Goal: Transaction & Acquisition: Purchase product/service

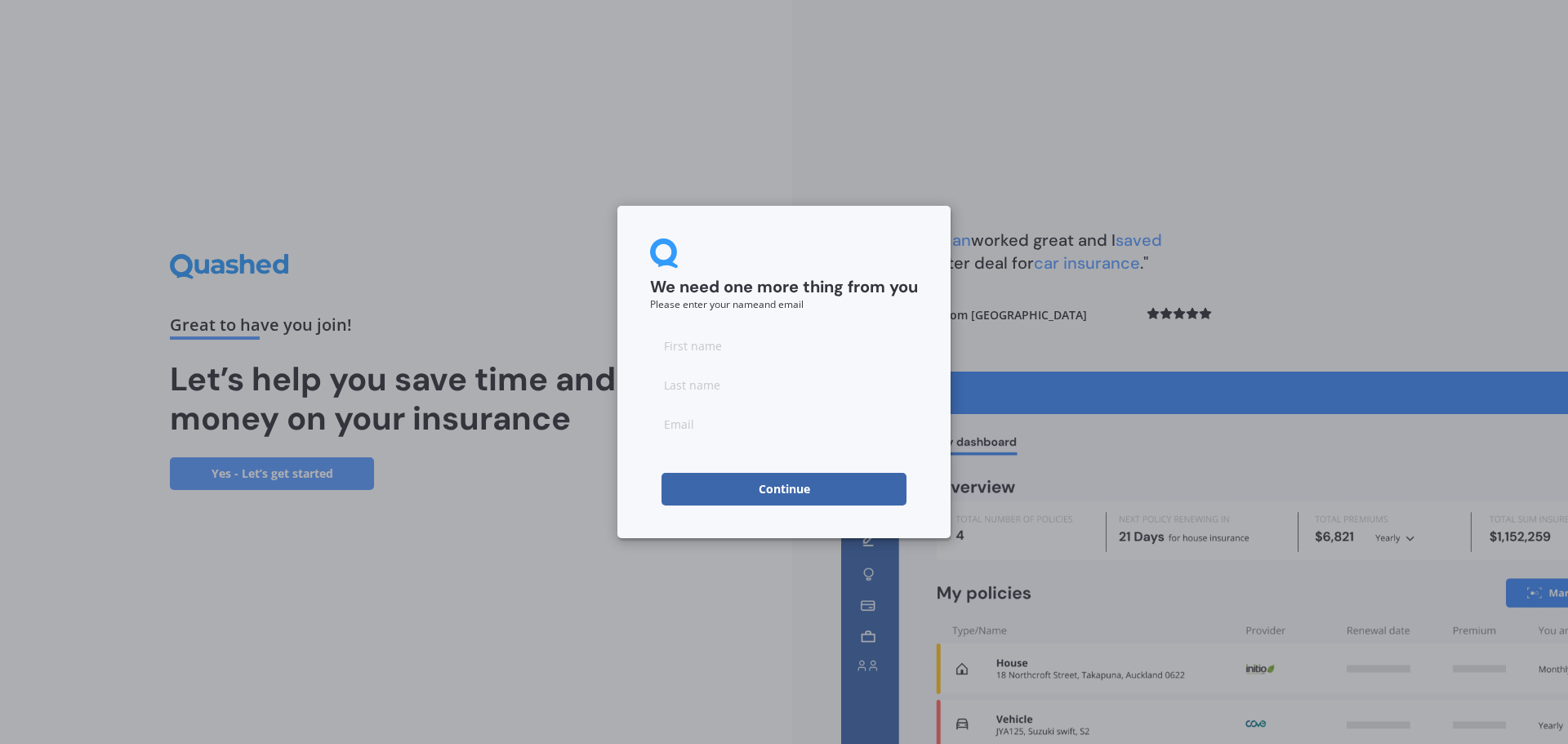
click at [813, 498] on button "Continue" at bounding box center [784, 490] width 245 height 33
type input "m"
type input "j"
type input "juric.milan@gmail.com"
click at [742, 484] on button "Continue" at bounding box center [784, 490] width 245 height 33
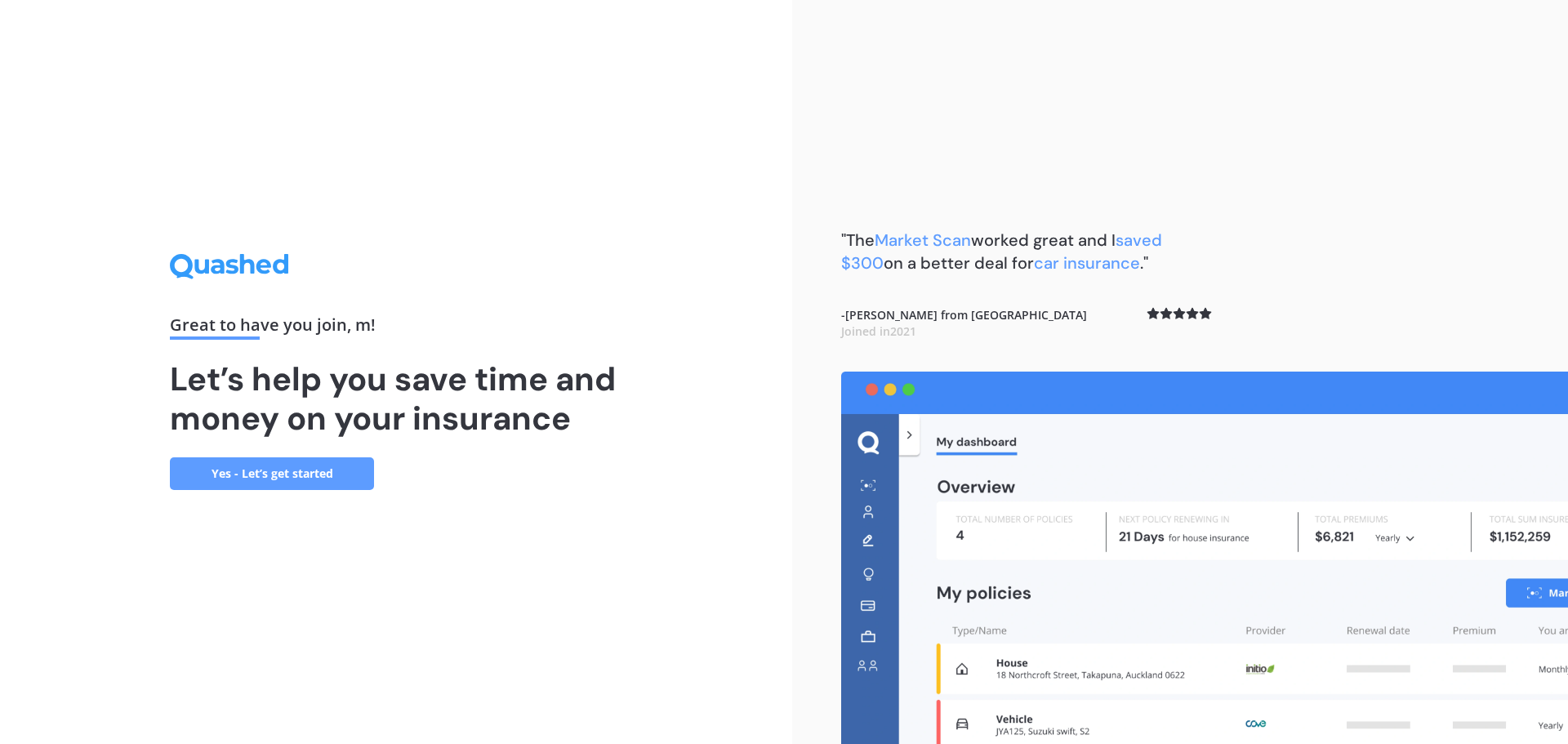
click at [255, 477] on link "Yes - Let’s get started" at bounding box center [272, 474] width 205 height 33
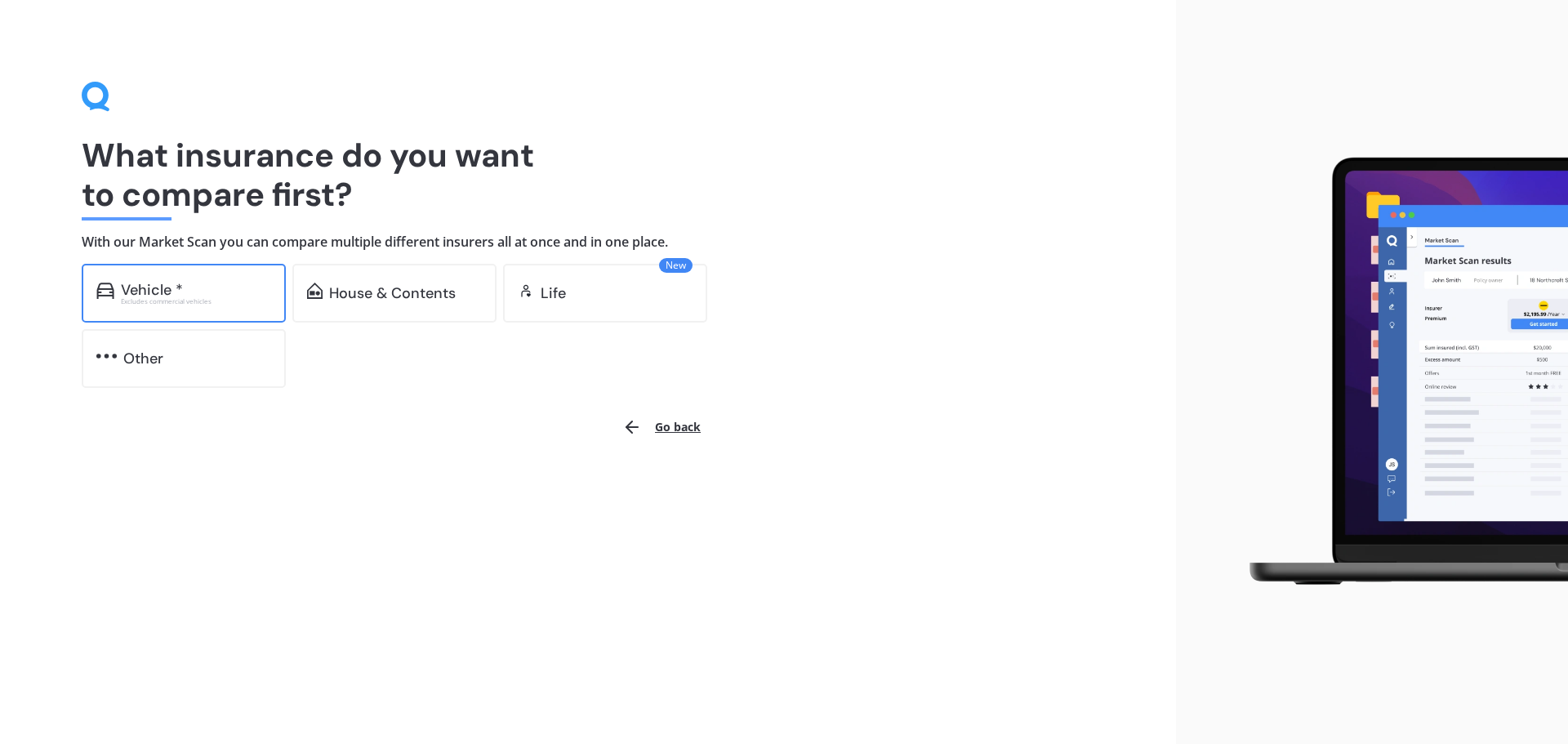
click at [172, 293] on div "Vehicle *" at bounding box center [152, 289] width 62 height 17
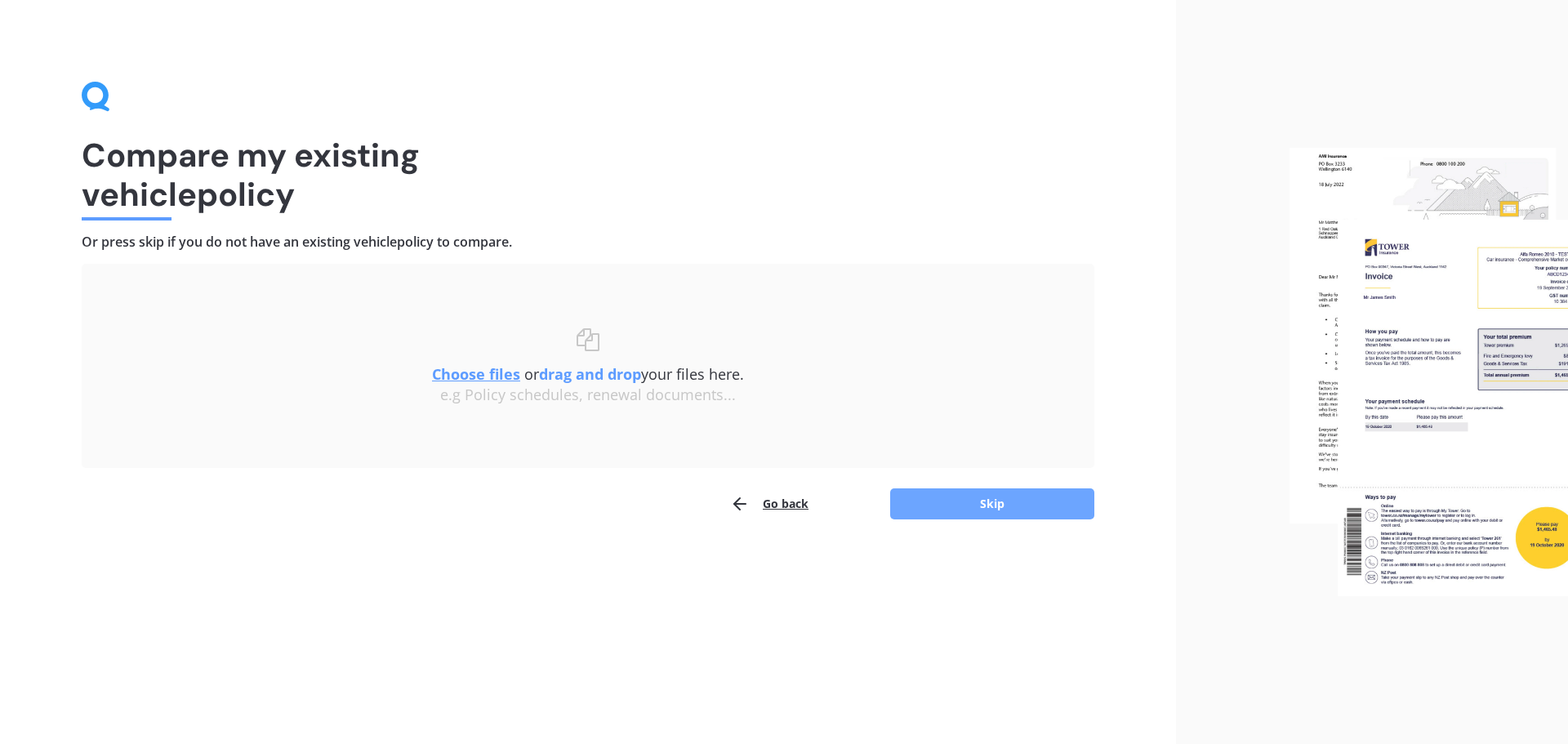
click at [990, 510] on button "Skip" at bounding box center [992, 503] width 205 height 31
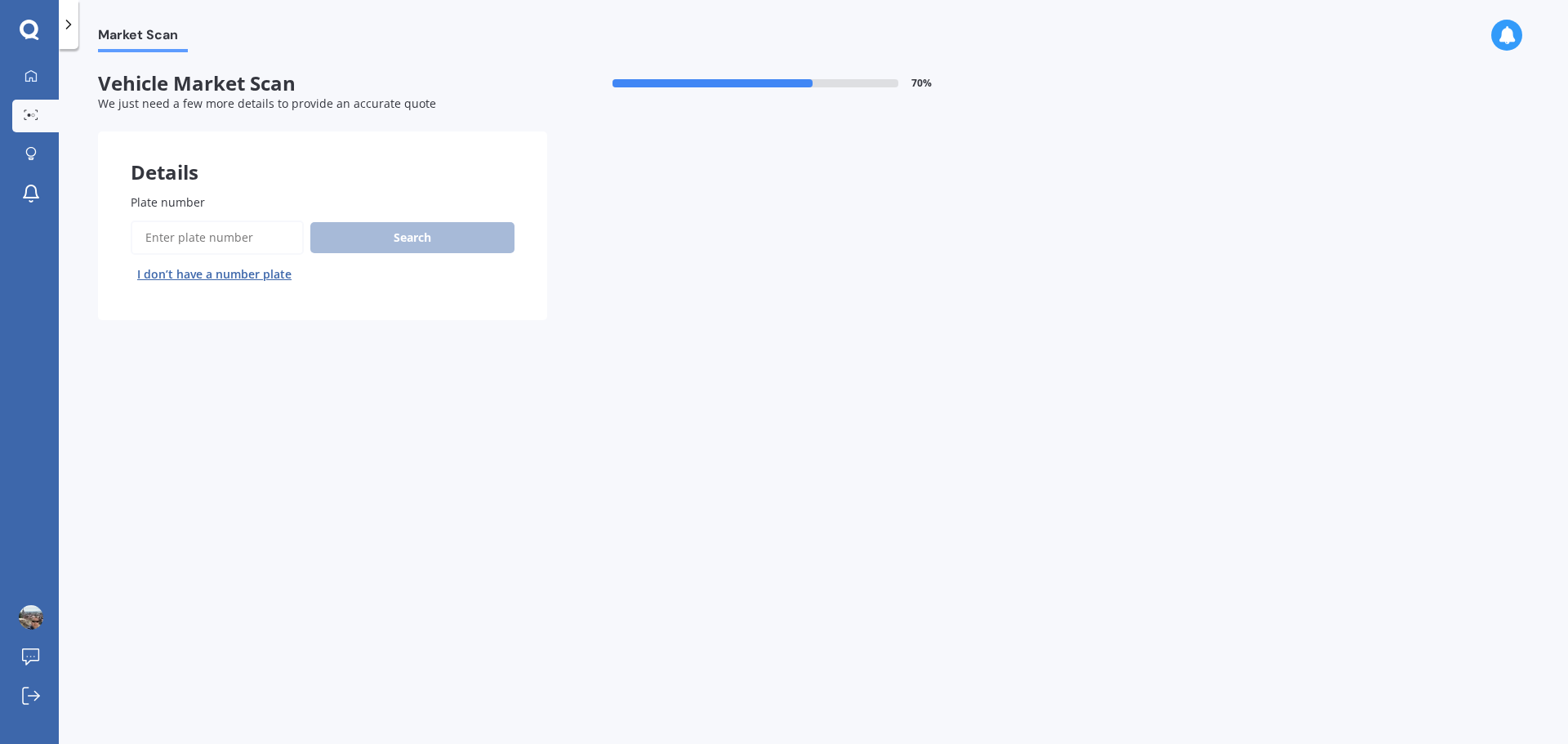
click at [200, 241] on input "Plate number" at bounding box center [217, 237] width 173 height 34
type input "mhl111"
click at [453, 255] on div "Search I don’t have a number plate" at bounding box center [322, 253] width 384 height 67
click at [442, 249] on button "Search" at bounding box center [413, 238] width 205 height 31
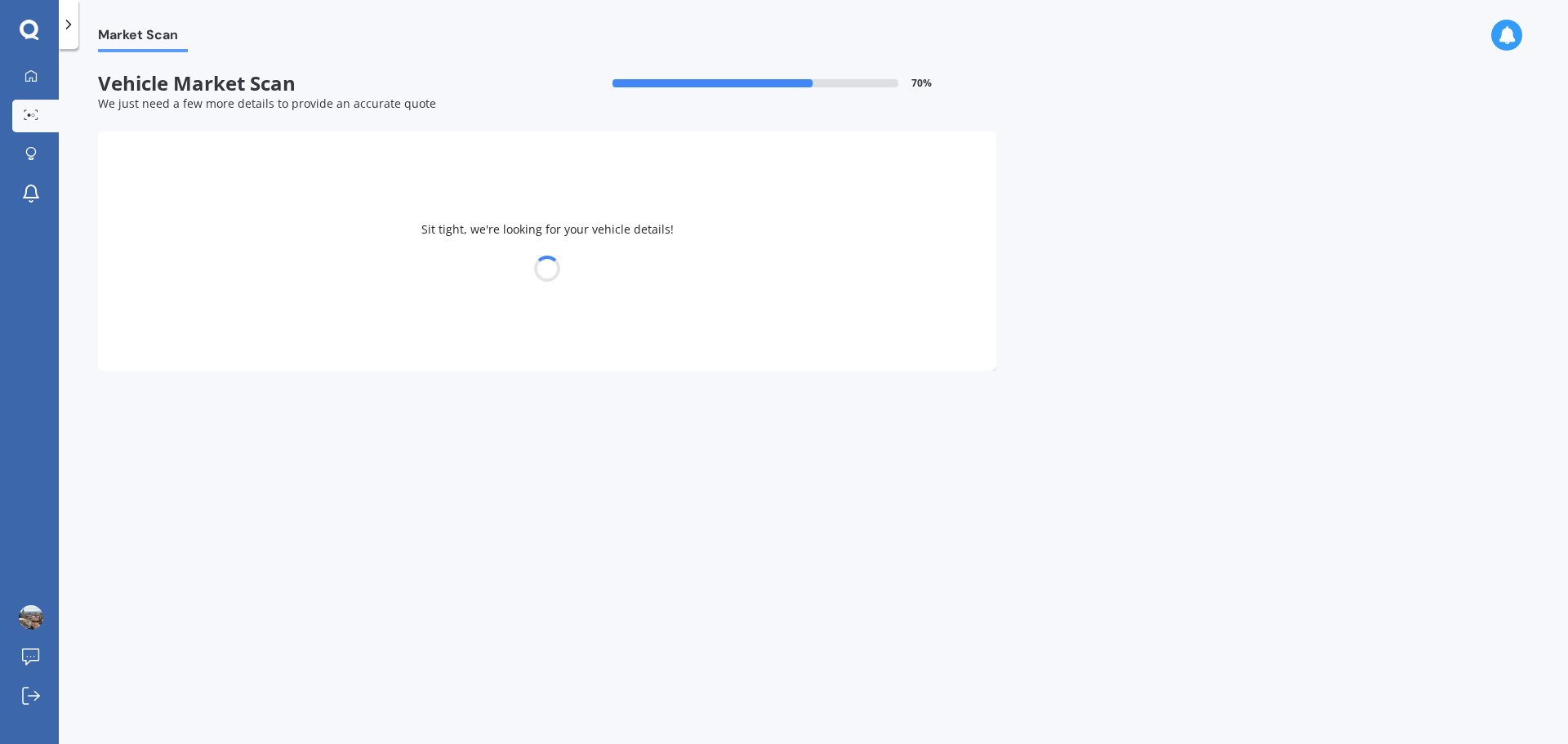
select select "HONDA"
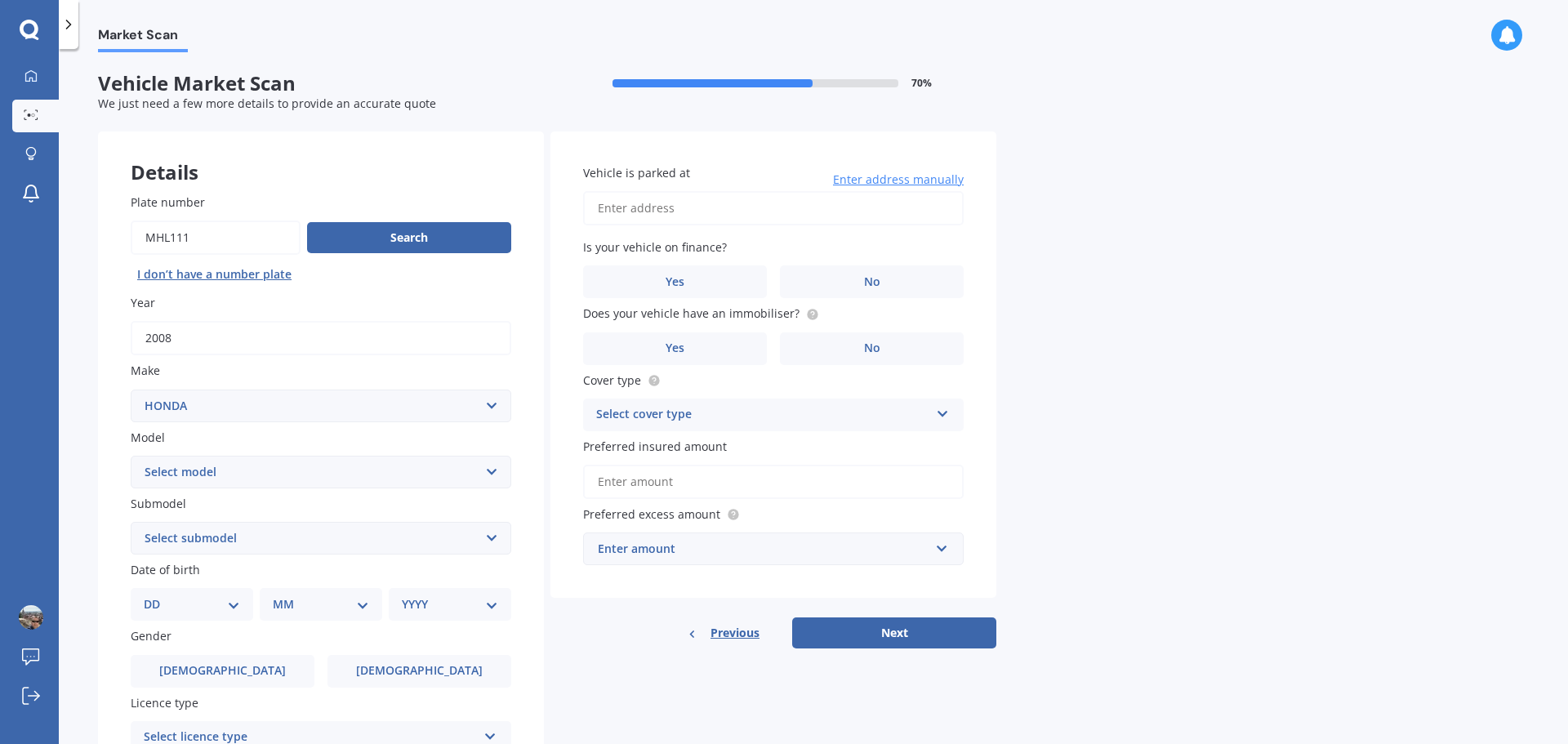
click at [891, 180] on span "Enter address manually" at bounding box center [898, 179] width 131 height 17
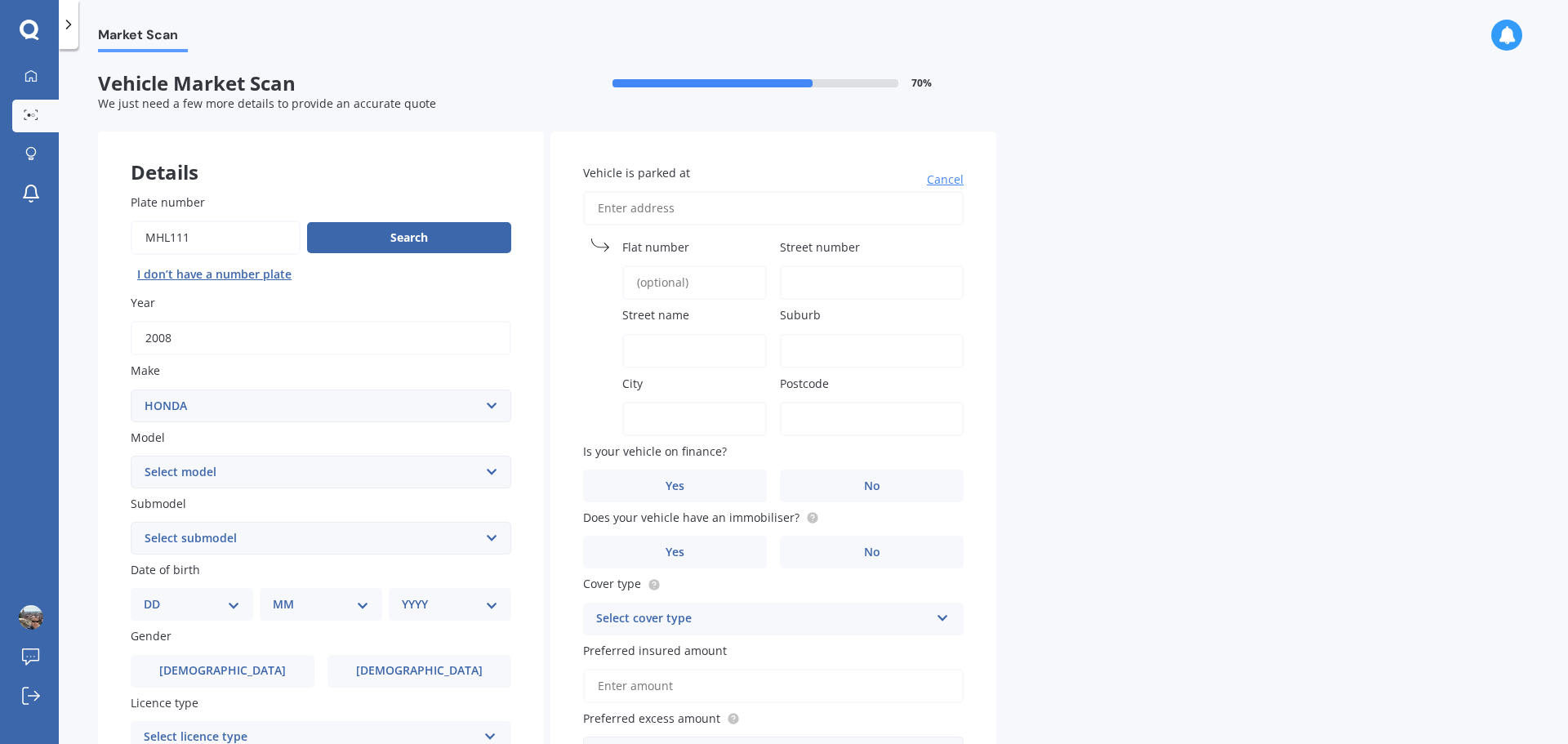
click at [680, 283] on input "Flat number" at bounding box center [694, 282] width 144 height 34
type input "9"
click at [855, 285] on input "Street number" at bounding box center [872, 282] width 184 height 34
type input "42"
click at [683, 343] on input "Street name" at bounding box center [694, 351] width 144 height 34
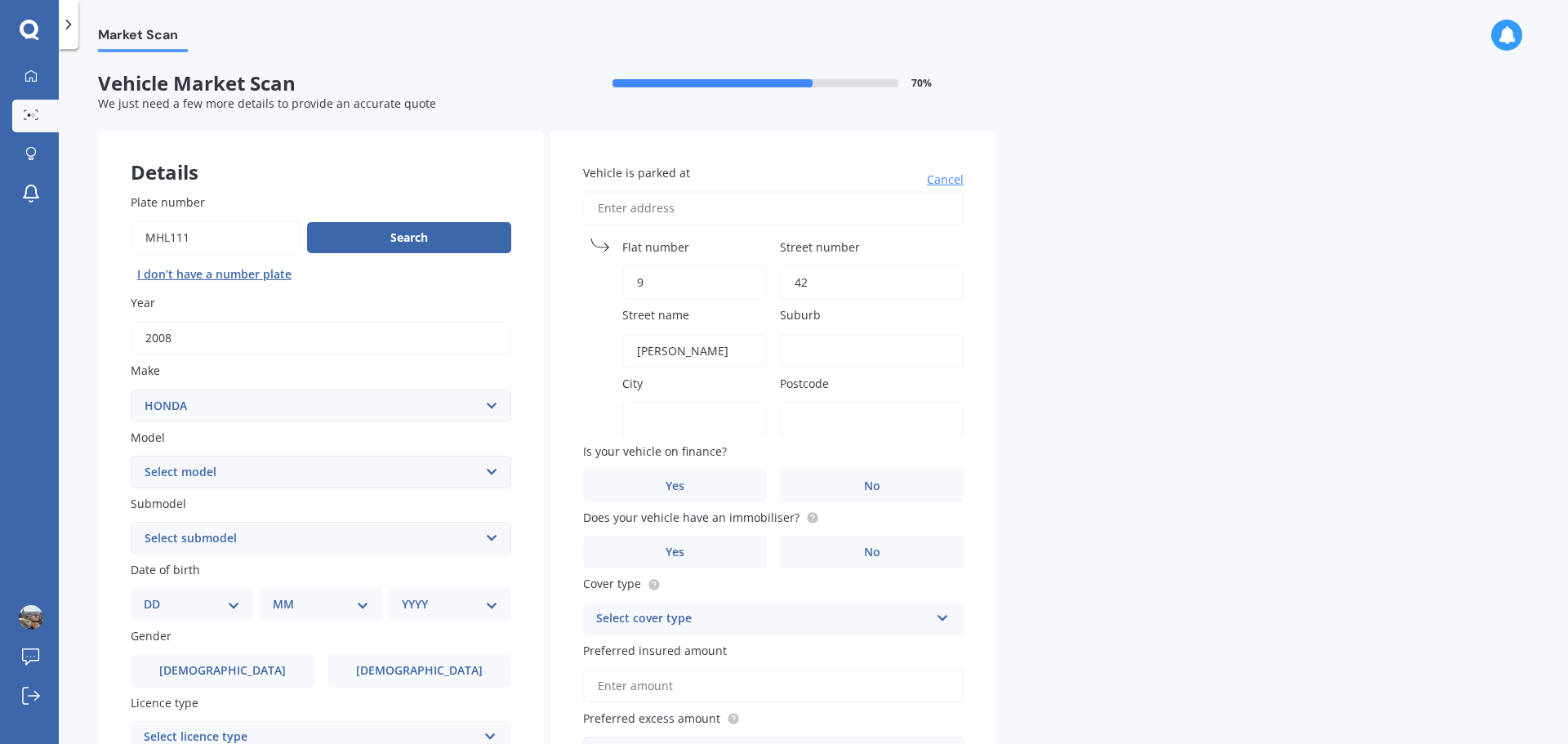
click at [695, 345] on input "brandon" at bounding box center [694, 351] width 144 height 34
type input "brandon road"
type input "glen eden"
click at [860, 427] on input "Postcode" at bounding box center [872, 419] width 184 height 34
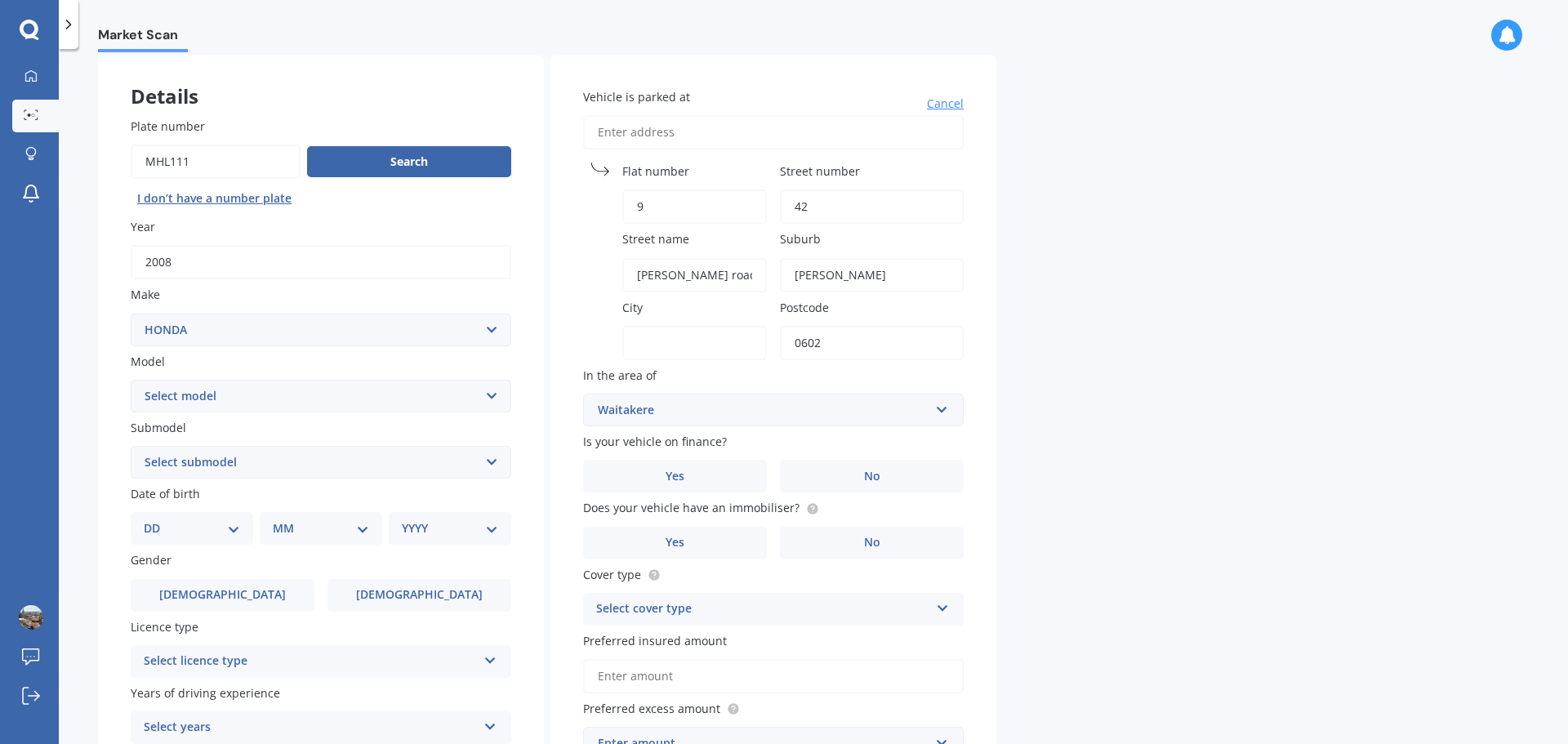
scroll to position [164, 0]
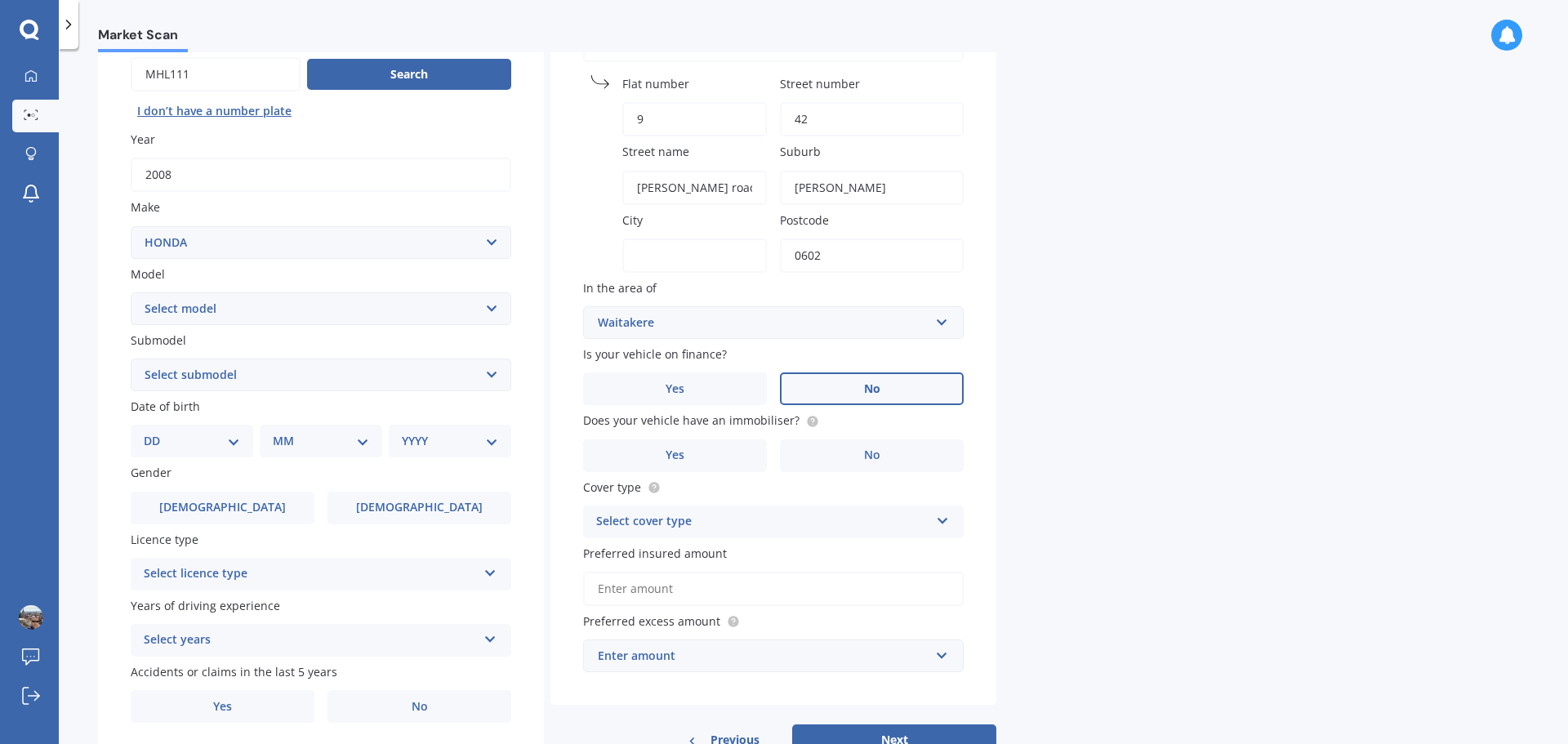
type input "0602"
click at [830, 383] on label "No" at bounding box center [872, 389] width 184 height 33
click at [0, 0] on input "No" at bounding box center [0, 0] width 0 height 0
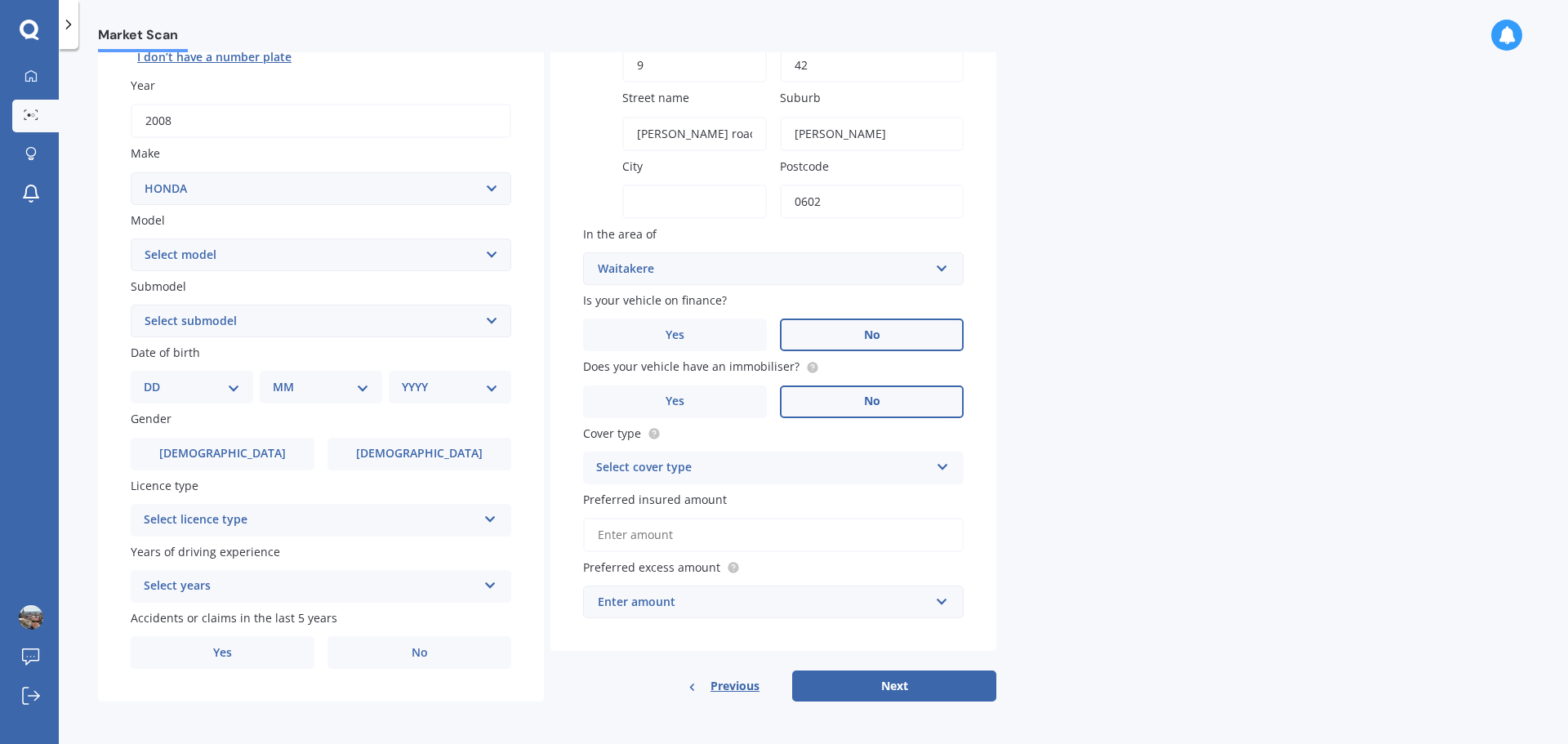
click at [854, 402] on label "No" at bounding box center [872, 402] width 184 height 33
click at [0, 0] on input "No" at bounding box center [0, 0] width 0 height 0
click at [938, 467] on icon at bounding box center [943, 464] width 14 height 12
click at [717, 529] on span "Third Party, Fire & Theft" at bounding box center [664, 529] width 134 height 16
click at [636, 535] on input "Preferred insured amount" at bounding box center [773, 535] width 381 height 34
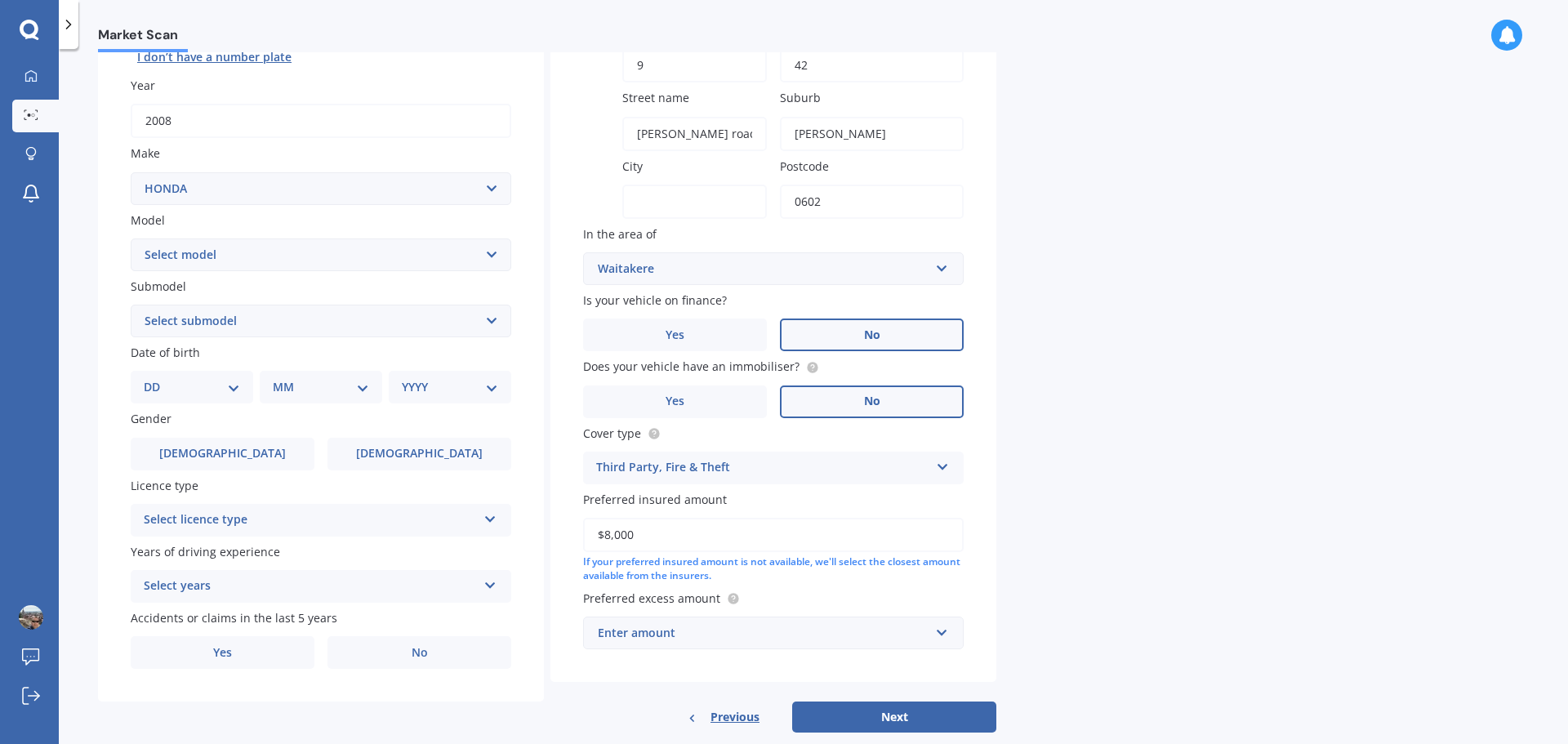
type input "$8,000"
click at [1171, 624] on div "Market Scan Vehicle Market Scan 70 % We just need a few more details to provide…" at bounding box center [813, 400] width 1510 height 695
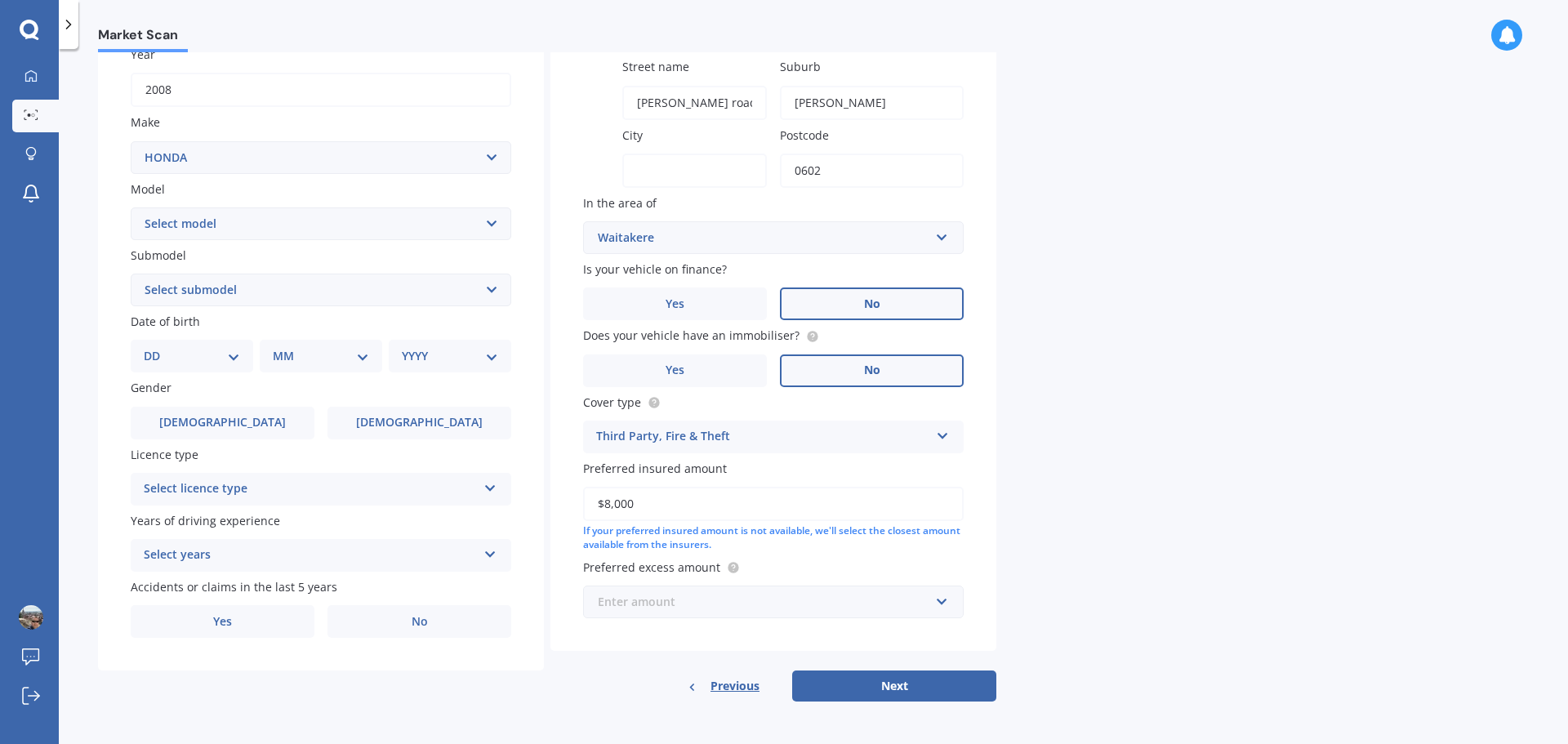
click at [941, 602] on input "text" at bounding box center [767, 602] width 366 height 31
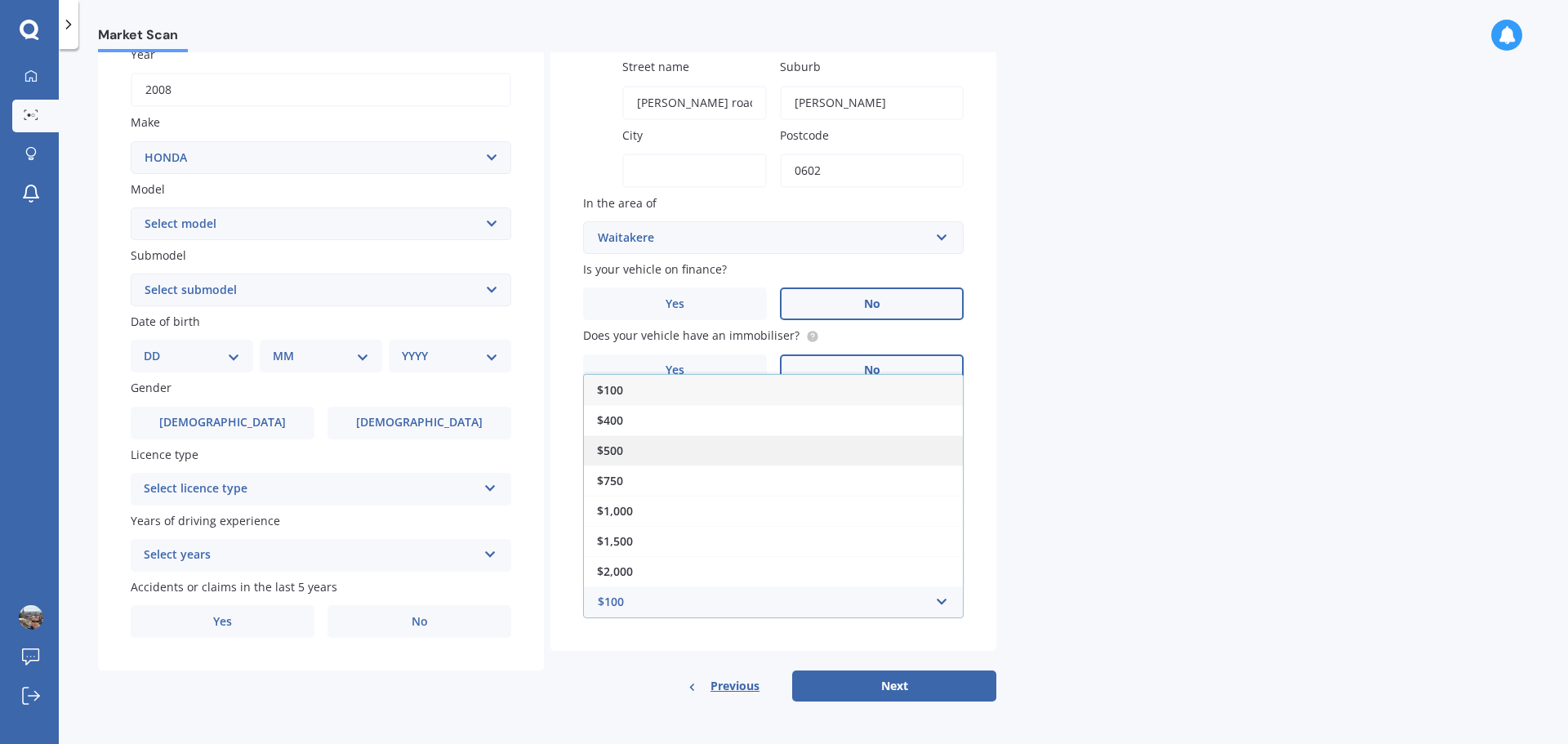
click at [635, 443] on div "$500" at bounding box center [773, 450] width 379 height 30
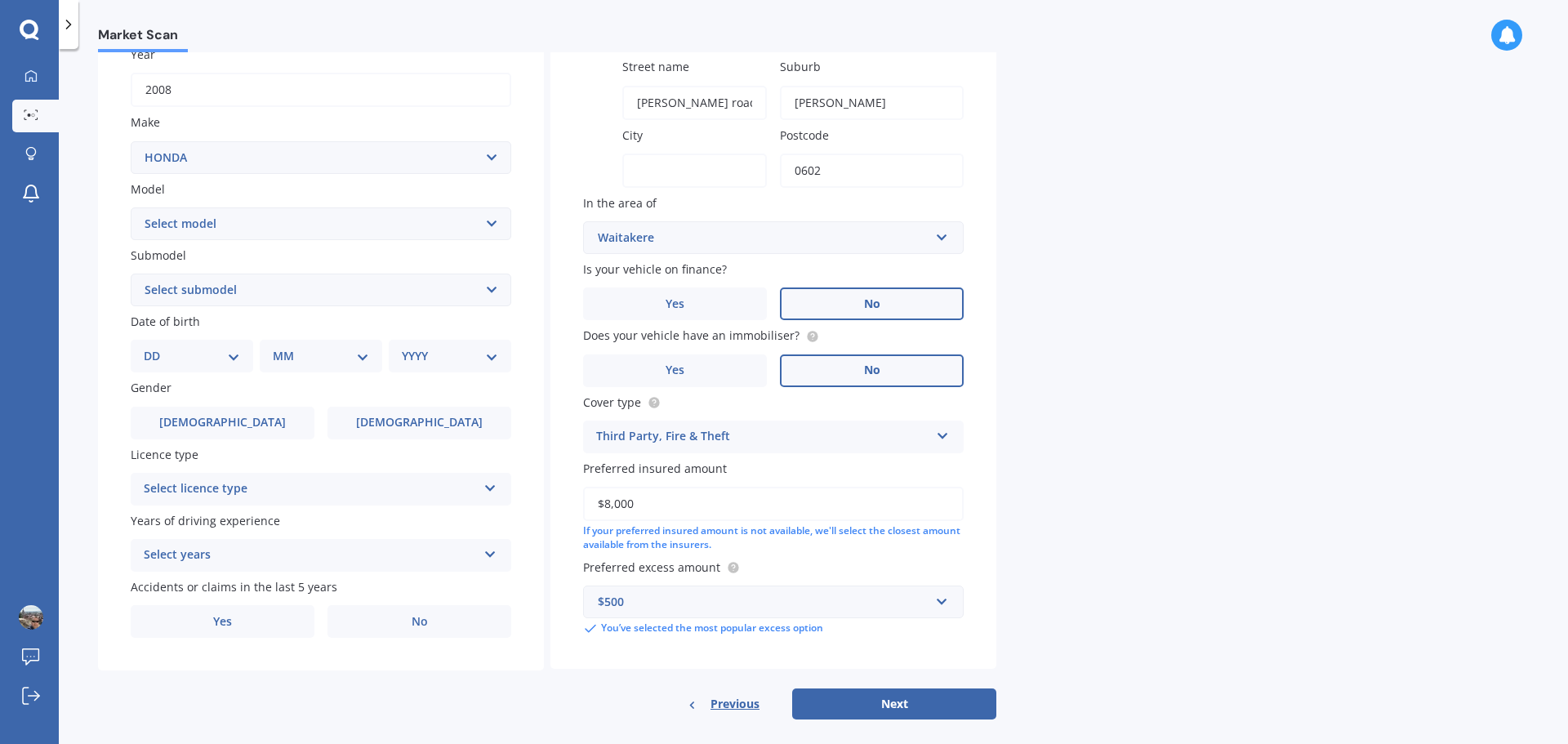
scroll to position [266, 0]
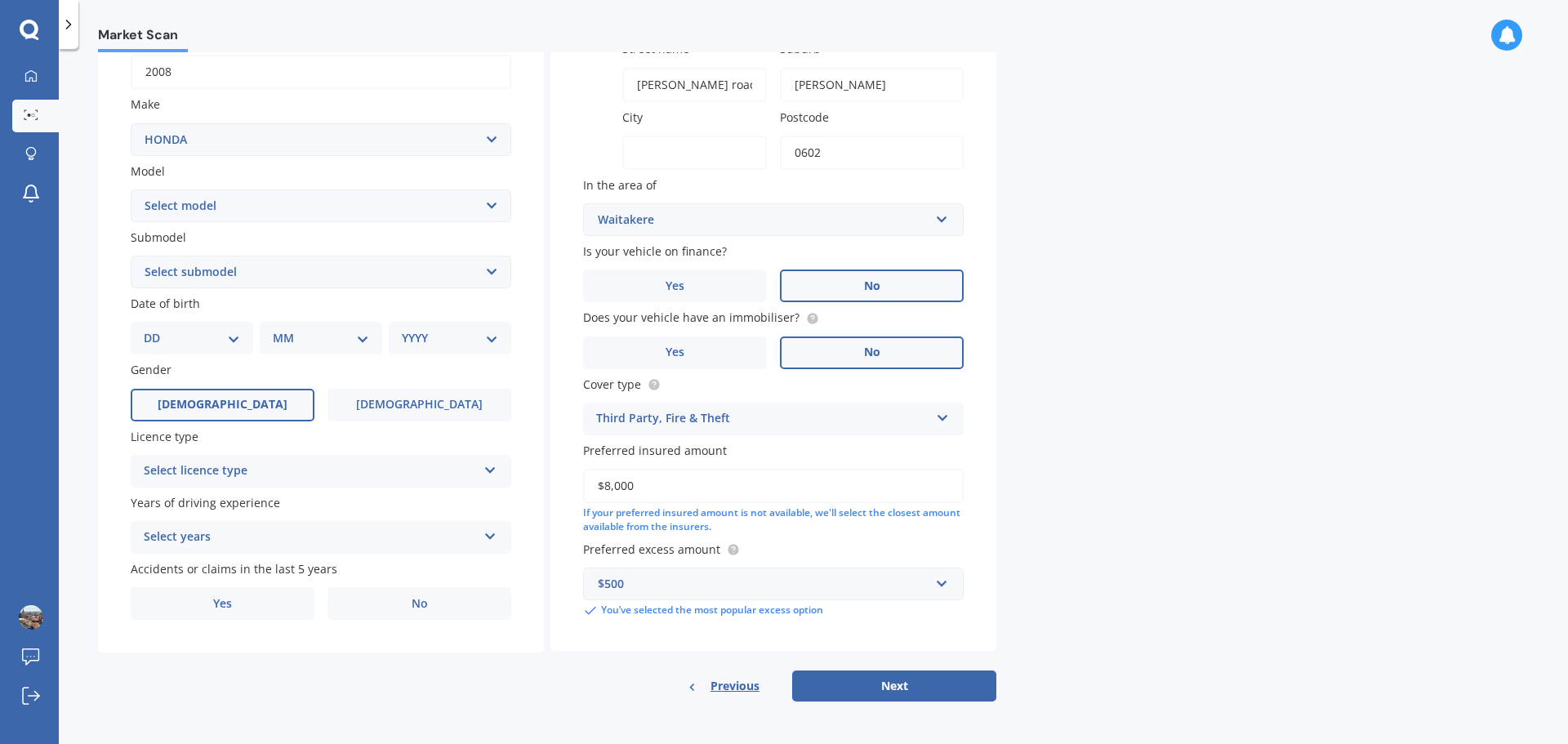
click at [209, 414] on label "Male" at bounding box center [222, 405] width 184 height 33
click at [0, 0] on input "Male" at bounding box center [0, 0] width 0 height 0
click at [484, 472] on icon at bounding box center [490, 467] width 14 height 12
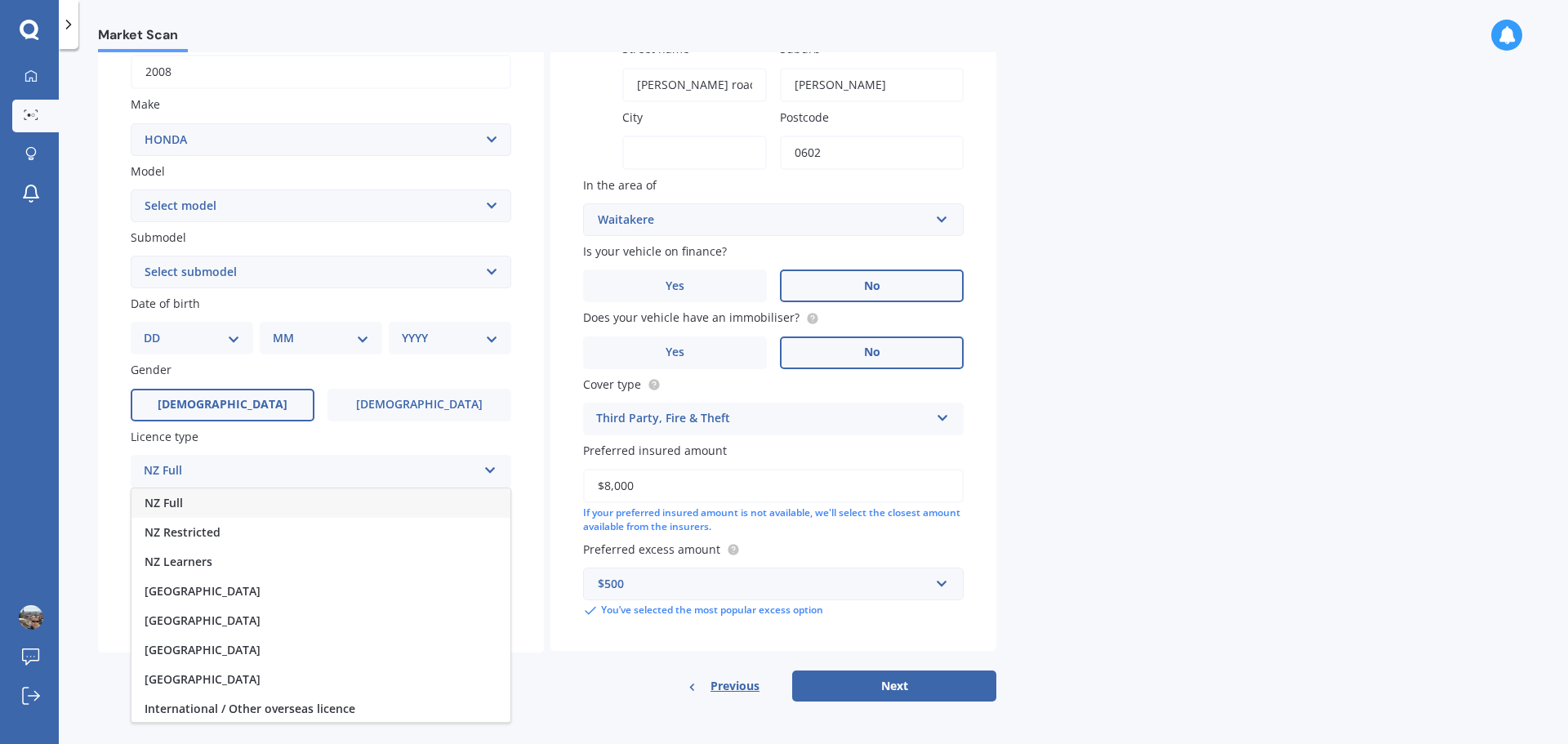
click at [211, 509] on div "NZ Full" at bounding box center [320, 502] width 379 height 29
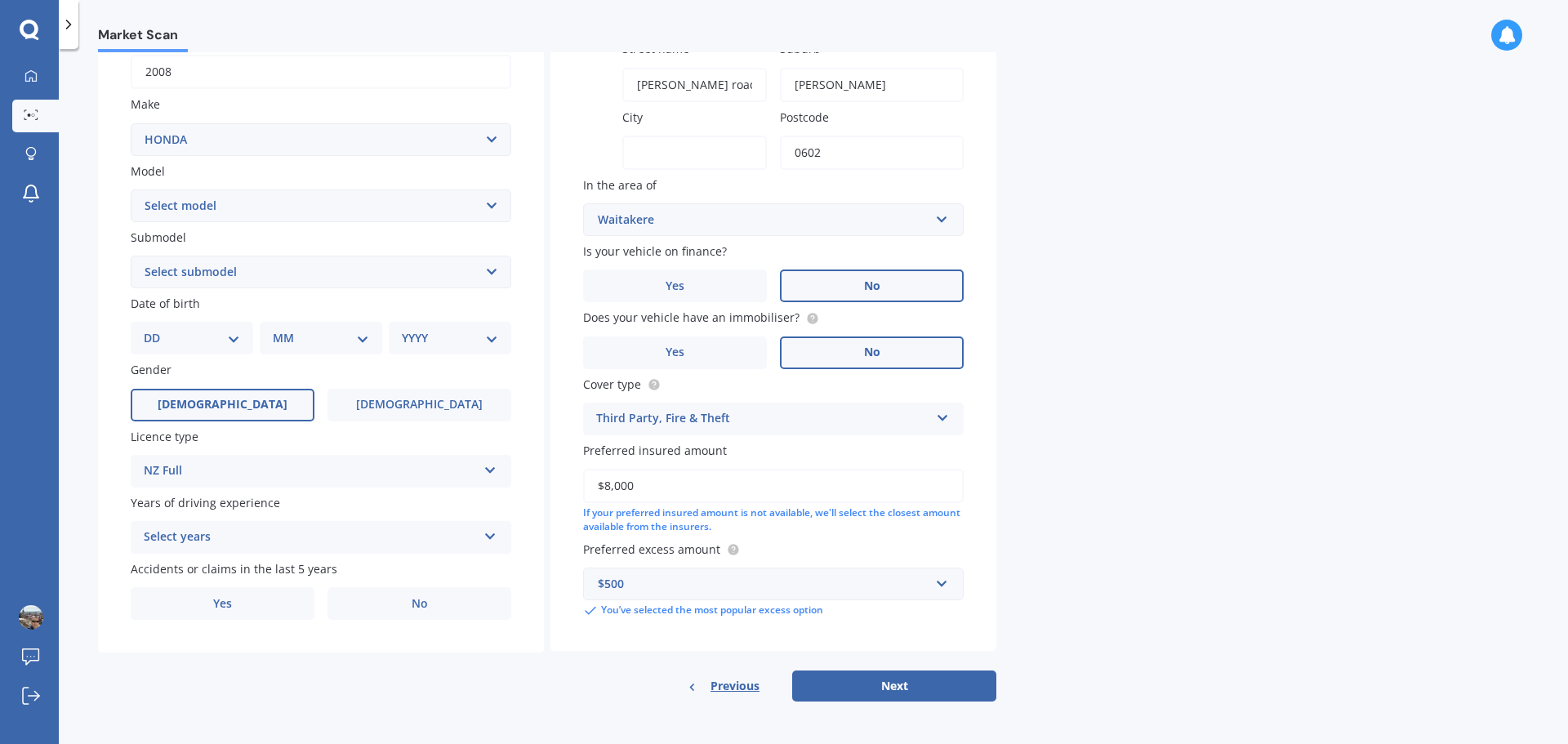
click at [484, 536] on icon at bounding box center [490, 534] width 14 height 12
click at [205, 572] on span "5 or more years" at bounding box center [188, 569] width 89 height 16
click at [431, 605] on label "No" at bounding box center [419, 604] width 184 height 33
click at [0, 0] on input "No" at bounding box center [0, 0] width 0 height 0
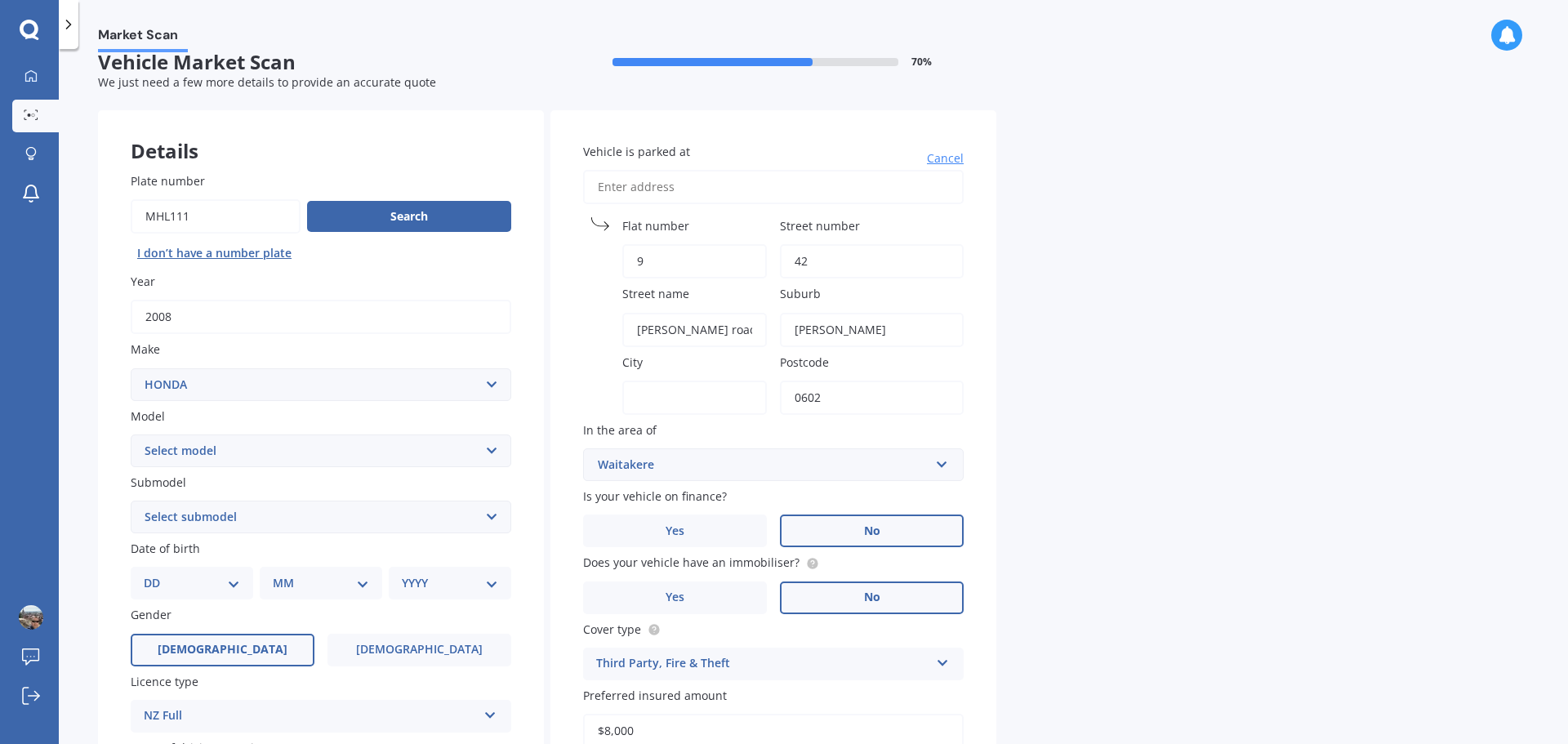
scroll to position [0, 0]
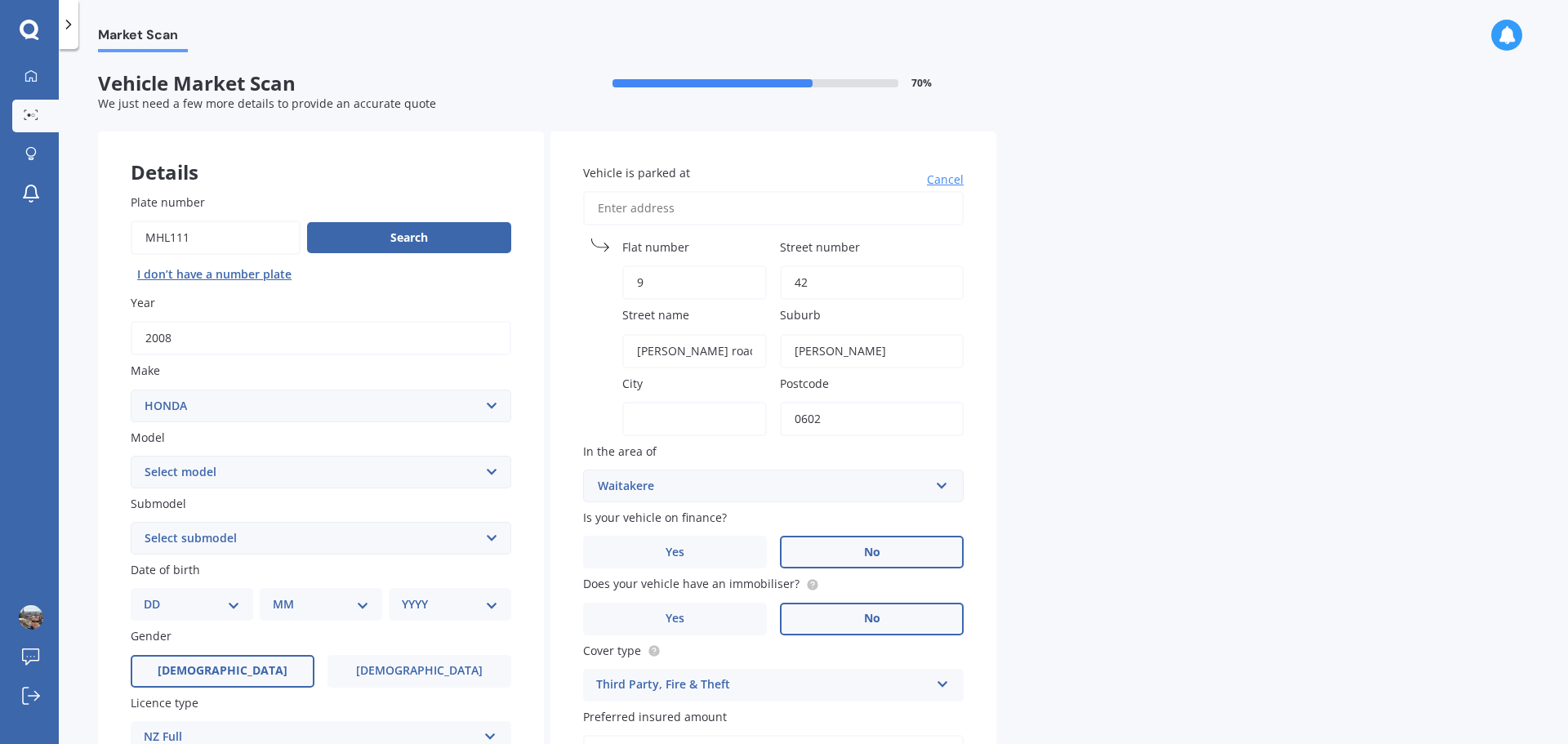
click at [493, 475] on select "Select model Accord Acty Acura Airwave Ascot Avancier Beat Capa City Civic Conc…" at bounding box center [320, 472] width 381 height 33
select select "CR-V"
click at [131, 456] on select "Select model Accord Acty Acura Airwave Ascot Avancier Beat Capa City Civic Conc…" at bounding box center [320, 472] width 381 height 33
click at [495, 539] on select "Select submodel (all other) 2WD 2WD Sport 7 1.5 2WD Touring 1.5 4WD AWD AWD Spo…" at bounding box center [320, 539] width 381 height 33
click at [1194, 498] on div "Market Scan Vehicle Market Scan 70 % We just need a few more details to provide…" at bounding box center [813, 400] width 1510 height 695
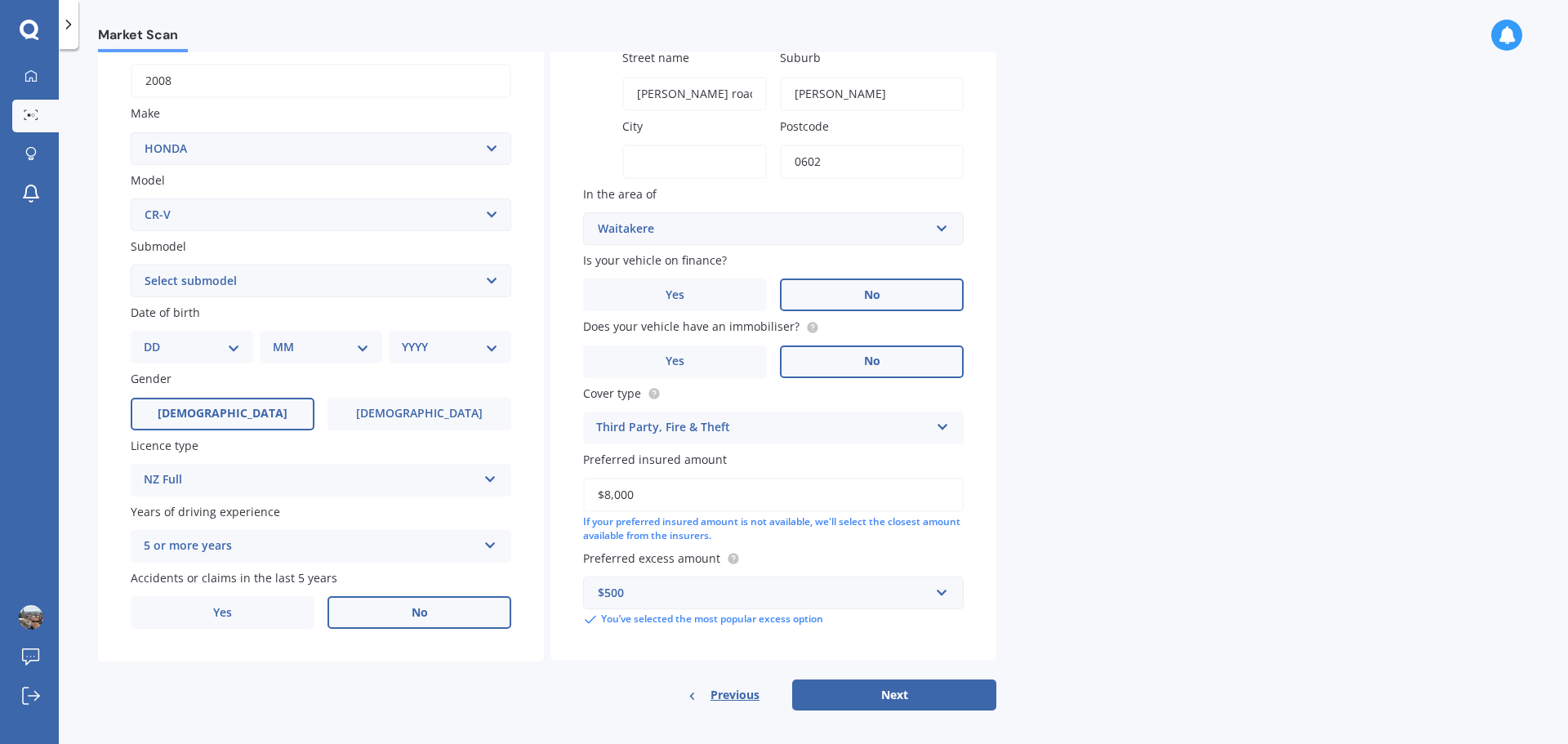
scroll to position [266, 0]
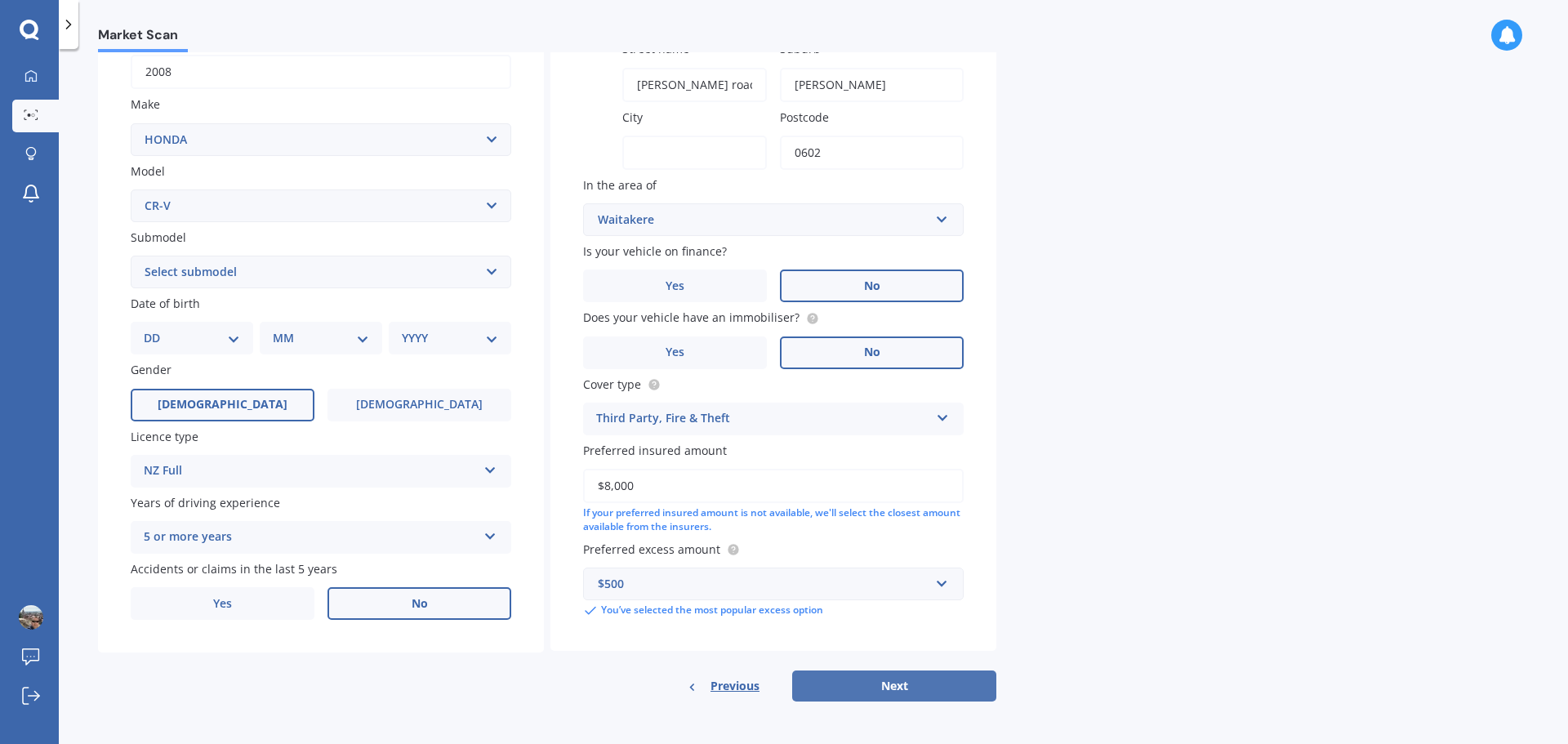
click at [889, 690] on button "Next" at bounding box center [894, 686] width 205 height 31
type input "auckland"
click at [882, 686] on button "Next" at bounding box center [894, 686] width 205 height 31
click at [489, 268] on select "Select submodel (all other) 2WD 2WD Sport 7 1.5 2WD Touring 1.5 4WD AWD AWD Spo…" at bounding box center [320, 272] width 381 height 33
select select "2WD"
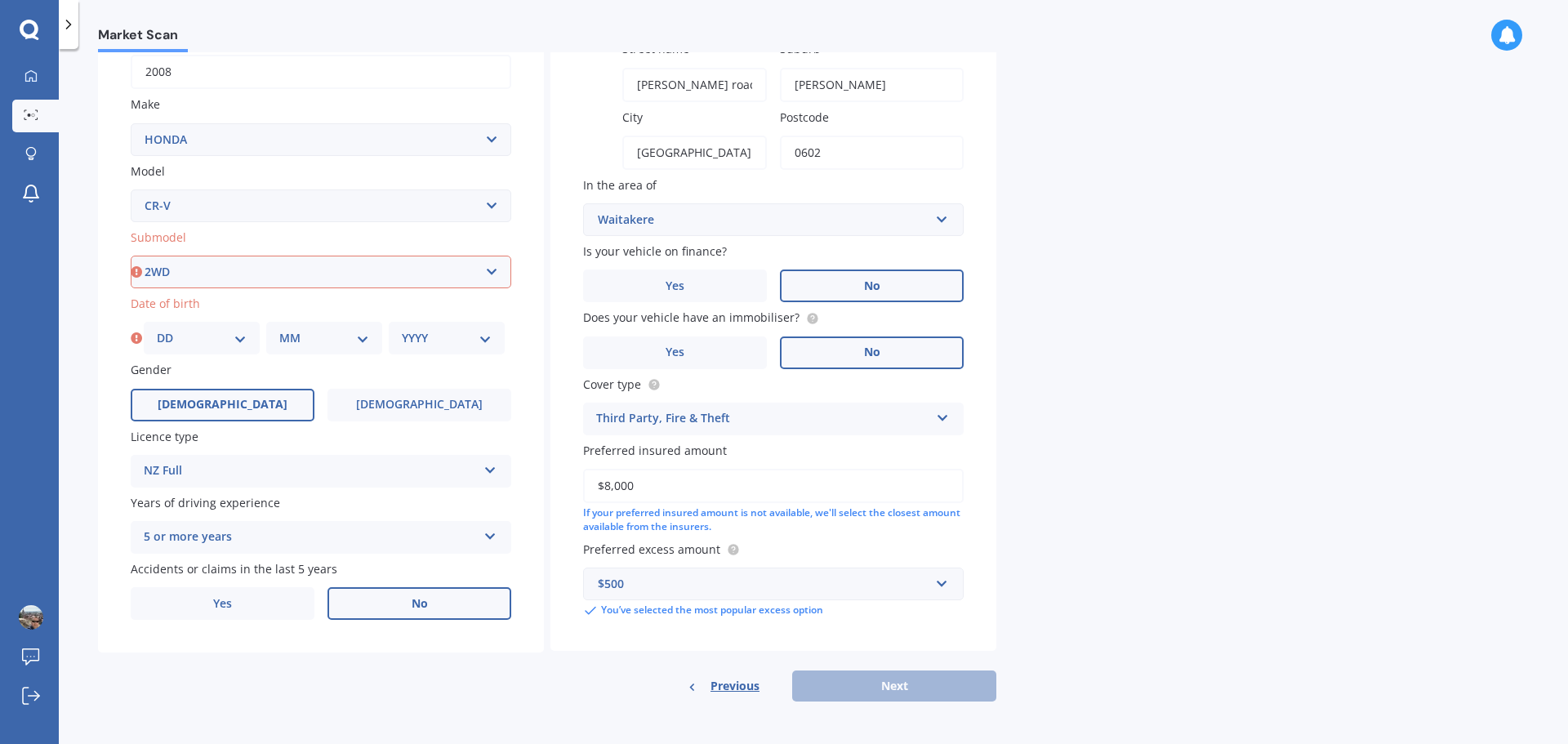
click at [131, 255] on select "Select submodel (all other) 2WD 2WD Sport 7 1.5 2WD Touring 1.5 4WD AWD AWD Spo…" at bounding box center [320, 272] width 381 height 33
click at [239, 334] on select "DD 01 02 03 04 05 06 07 08 09 10 11 12 13 14 15 16 17 18 19 20 21 22 23 24 25 2…" at bounding box center [202, 338] width 90 height 18
select select "01"
click at [157, 329] on select "DD 01 02 03 04 05 06 07 08 09 10 11 12 13 14 15 16 17 18 19 20 21 22 23 24 25 2…" at bounding box center [202, 338] width 90 height 18
click at [360, 348] on div "MM 01 02 03 04 05 06 07 08 09 10 11 12" at bounding box center [323, 338] width 116 height 33
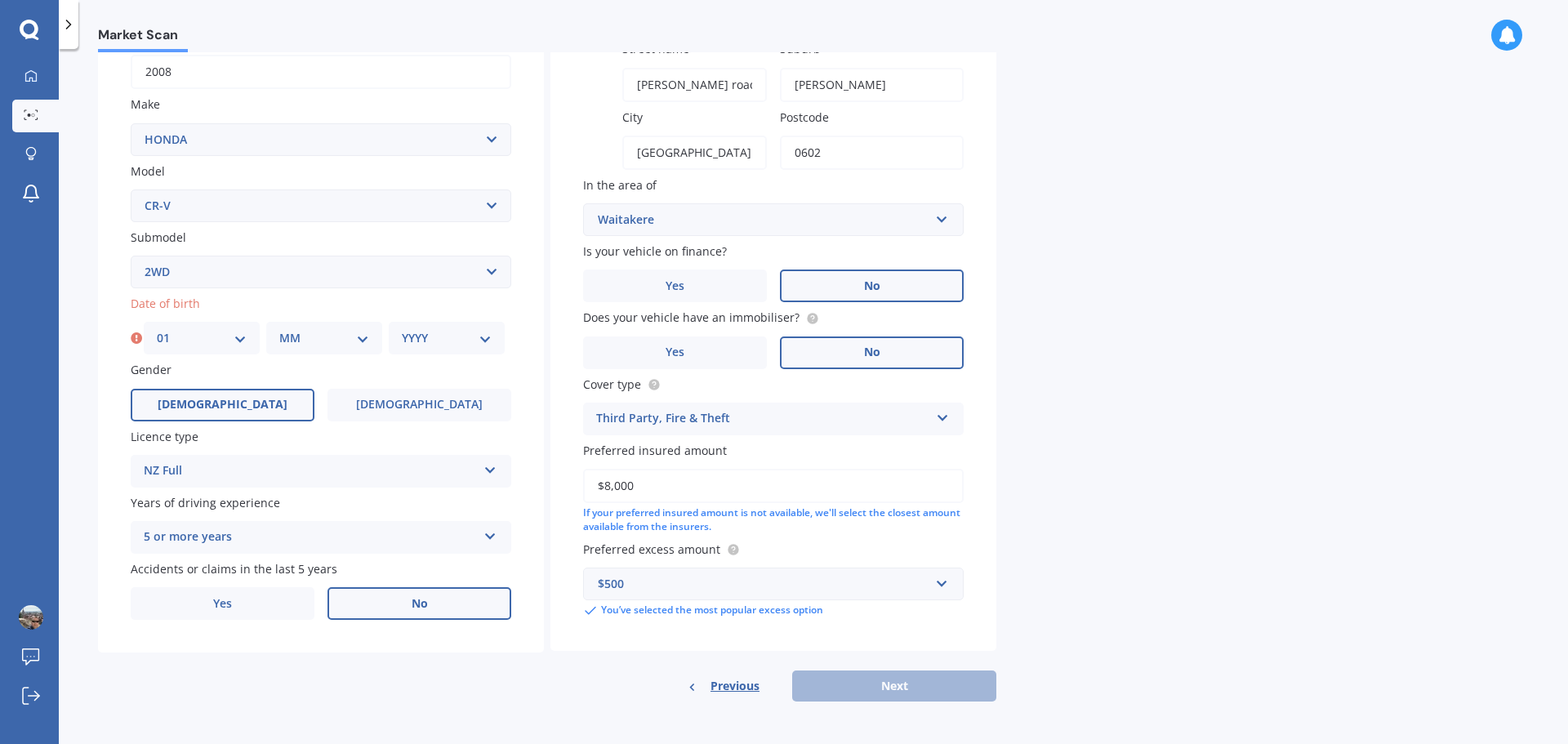
click at [321, 346] on select "MM 01 02 03 04 05 06 07 08 09 10 11 12" at bounding box center [324, 338] width 90 height 18
select select "01"
click at [280, 329] on select "MM 01 02 03 04 05 06 07 08 09 10 11 12" at bounding box center [324, 338] width 90 height 18
click at [441, 340] on select "YYYY 2025 2024 2023 2022 2021 2020 2019 2018 2017 2016 2015 2014 2013 2012 2011…" at bounding box center [447, 338] width 90 height 18
select select "1977"
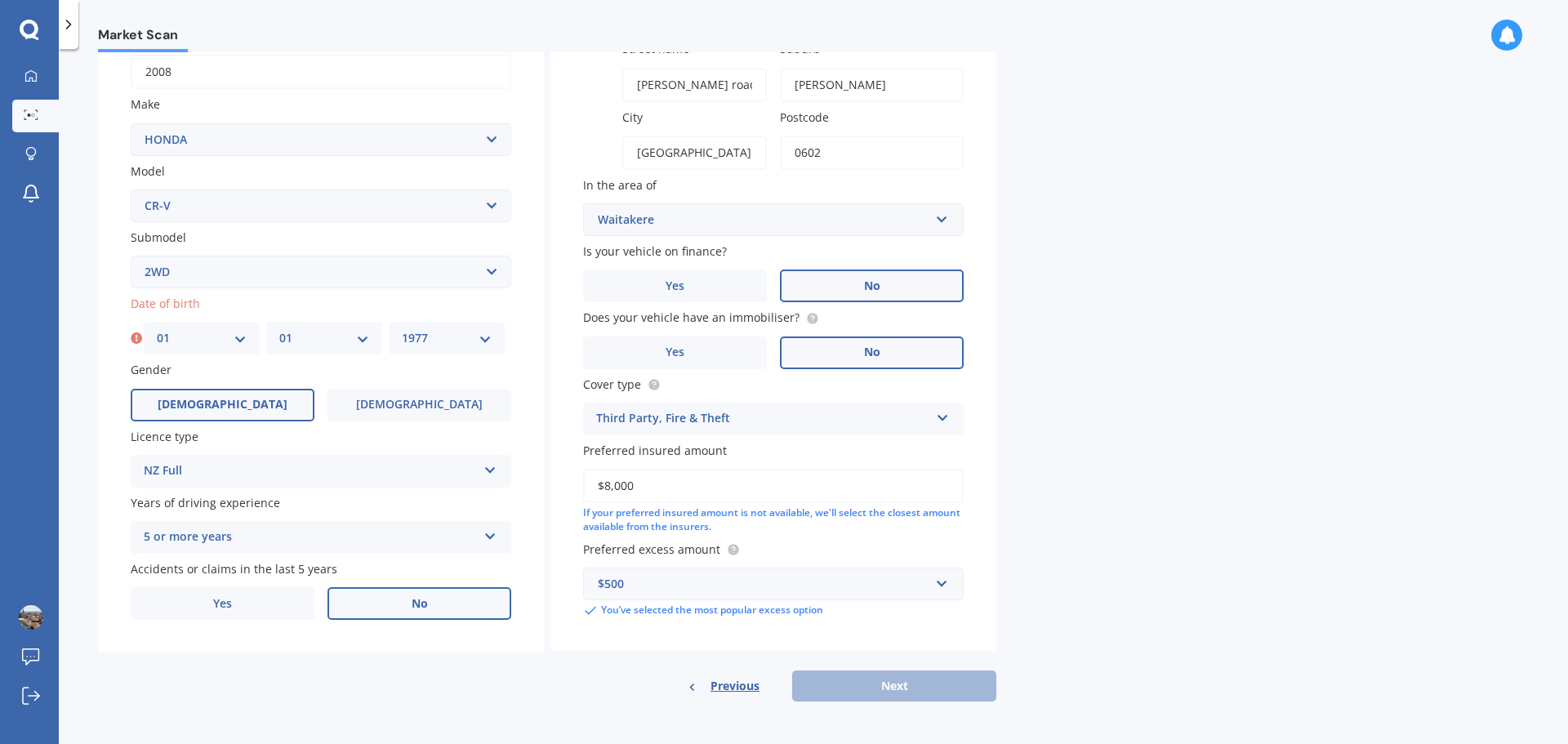
click at [402, 329] on select "YYYY 2025 2024 2023 2022 2021 2020 2019 2018 2017 2016 2015 2014 2013 2012 2011…" at bounding box center [447, 338] width 90 height 18
click at [844, 681] on button "Next" at bounding box center [894, 686] width 205 height 31
select select "01"
select select "1977"
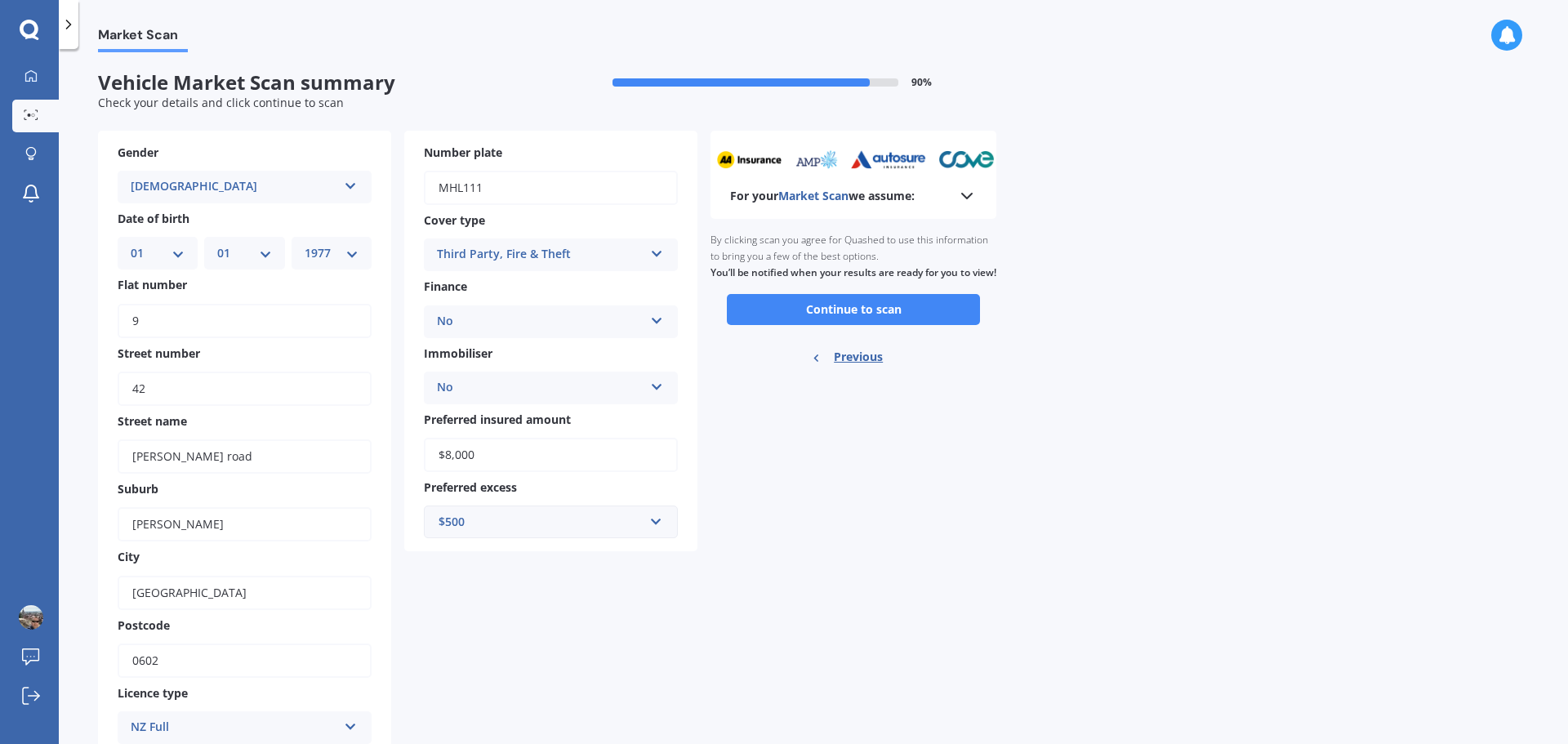
scroll to position [0, 0]
click at [856, 326] on button "Continue to scan" at bounding box center [853, 311] width 253 height 31
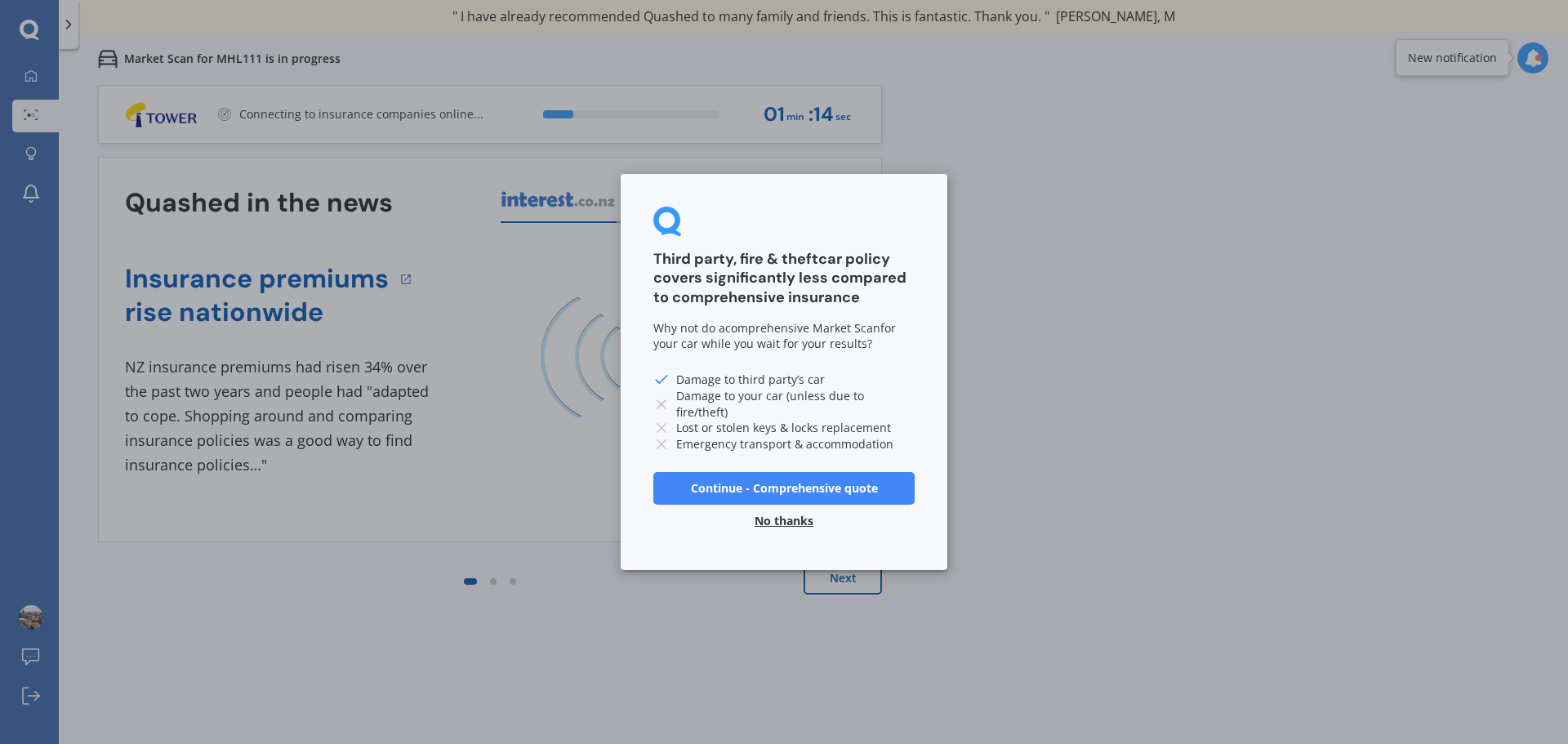
click at [749, 492] on button "Continue - Comprehensive quote" at bounding box center [784, 489] width 261 height 33
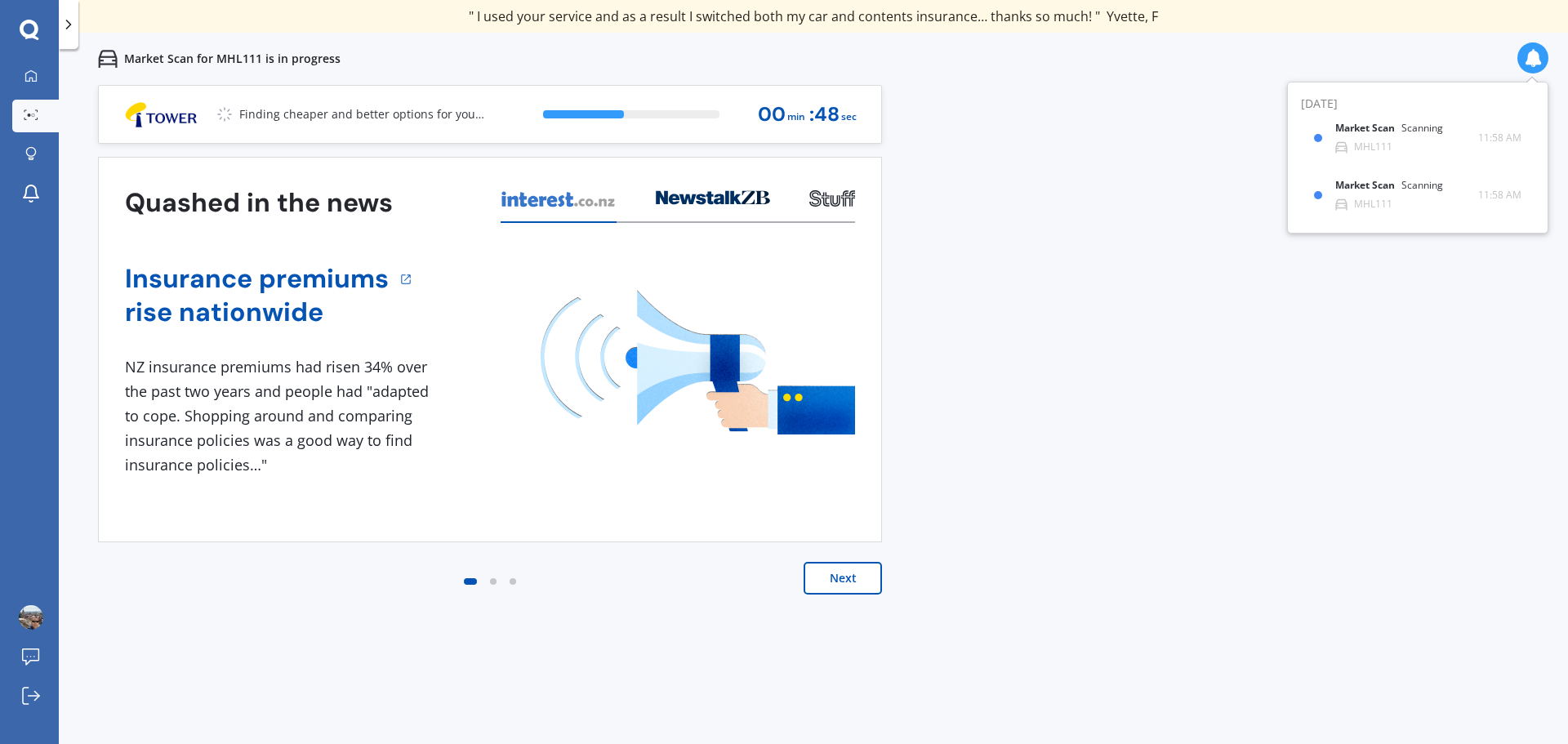
click at [860, 584] on button "Next" at bounding box center [842, 578] width 78 height 33
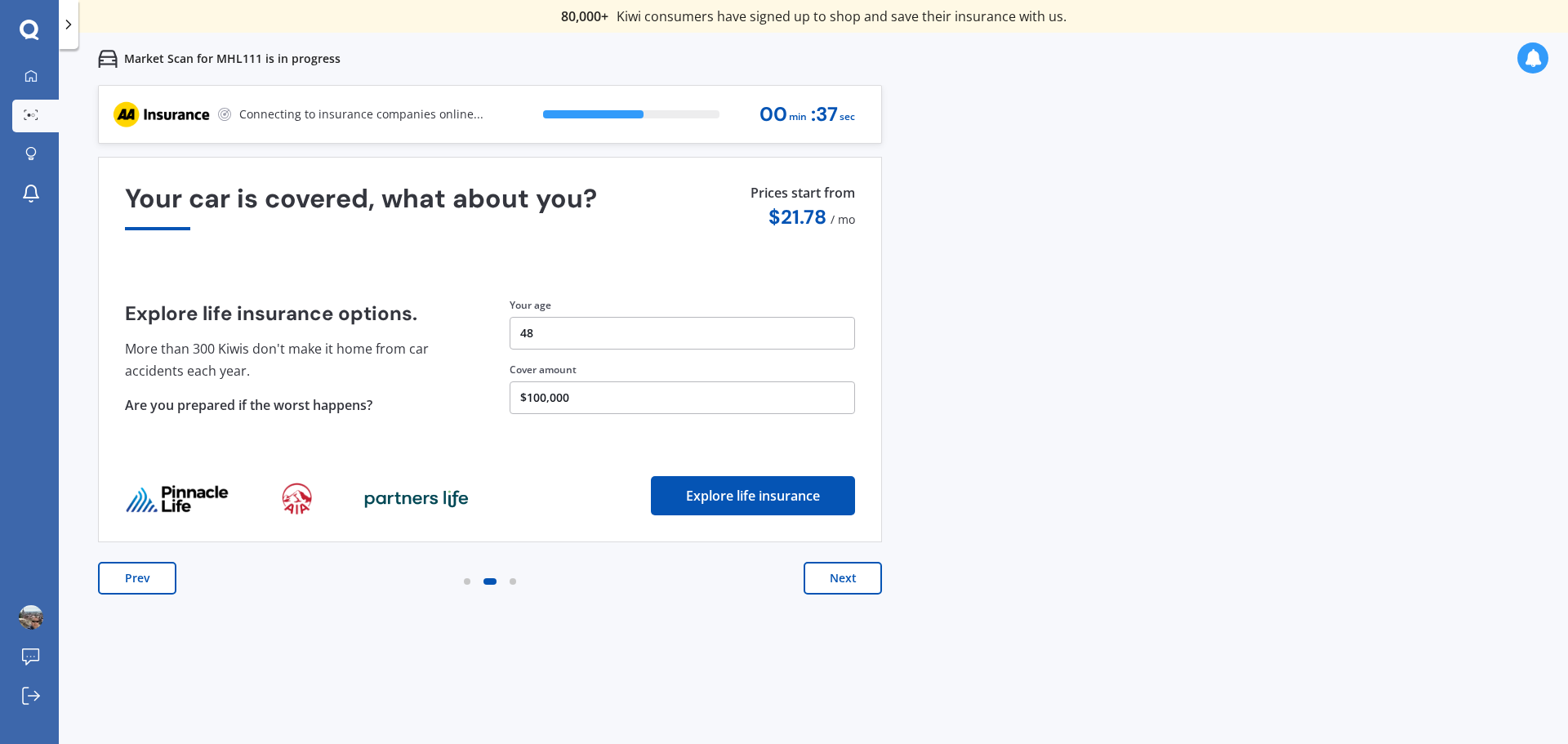
click at [865, 581] on button "Next" at bounding box center [842, 578] width 78 height 33
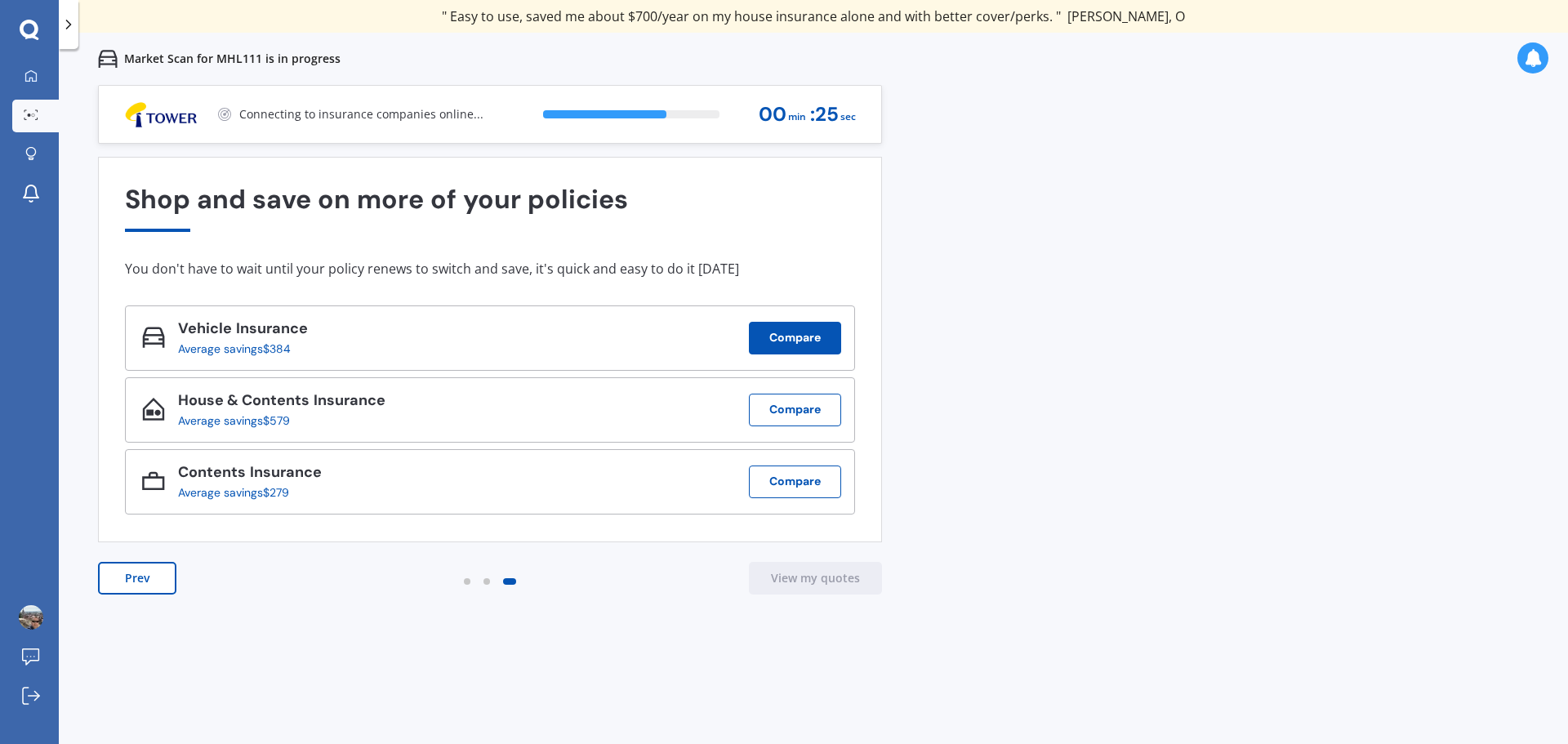
click at [793, 340] on button "Compare" at bounding box center [795, 338] width 93 height 33
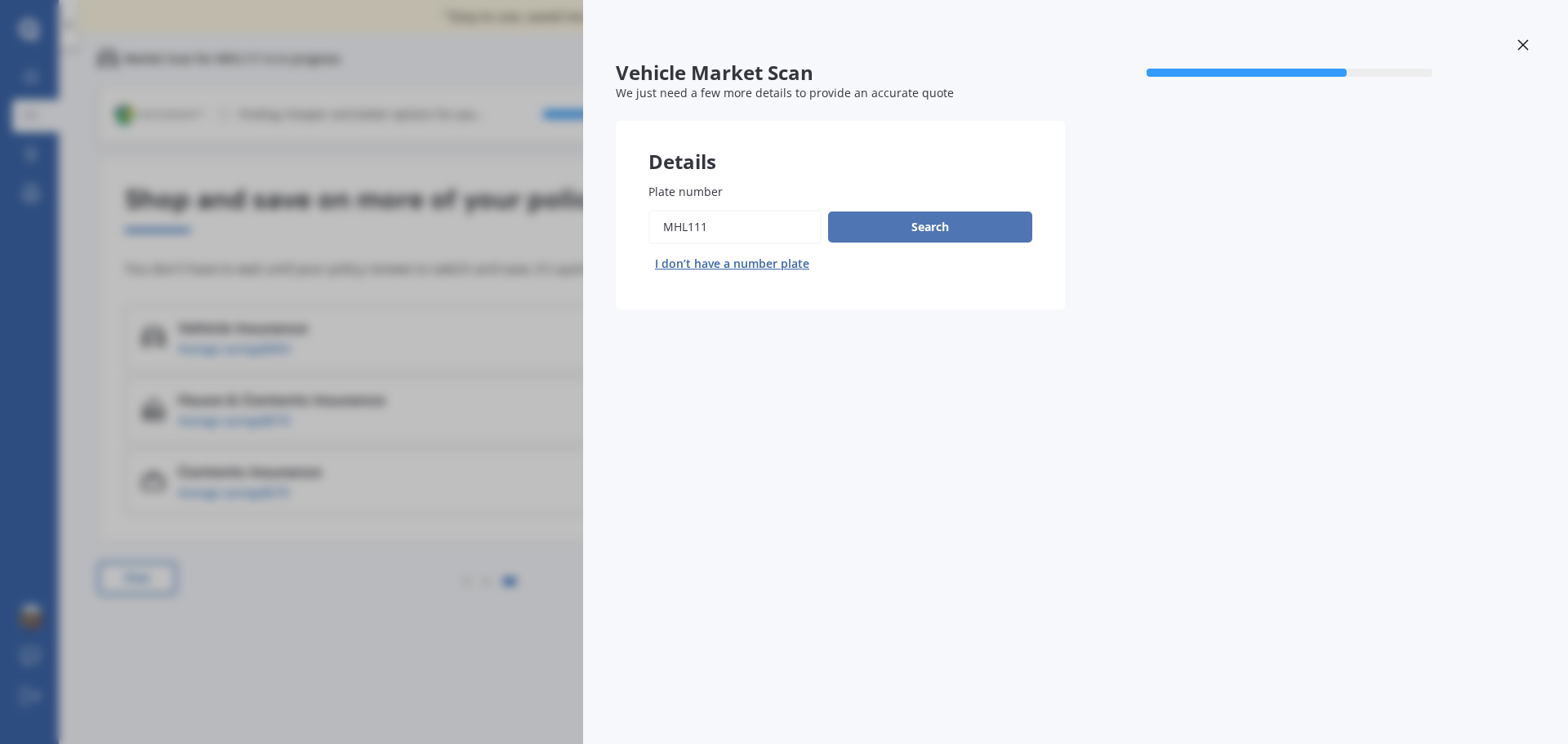
click at [934, 230] on button "Search" at bounding box center [930, 227] width 205 height 31
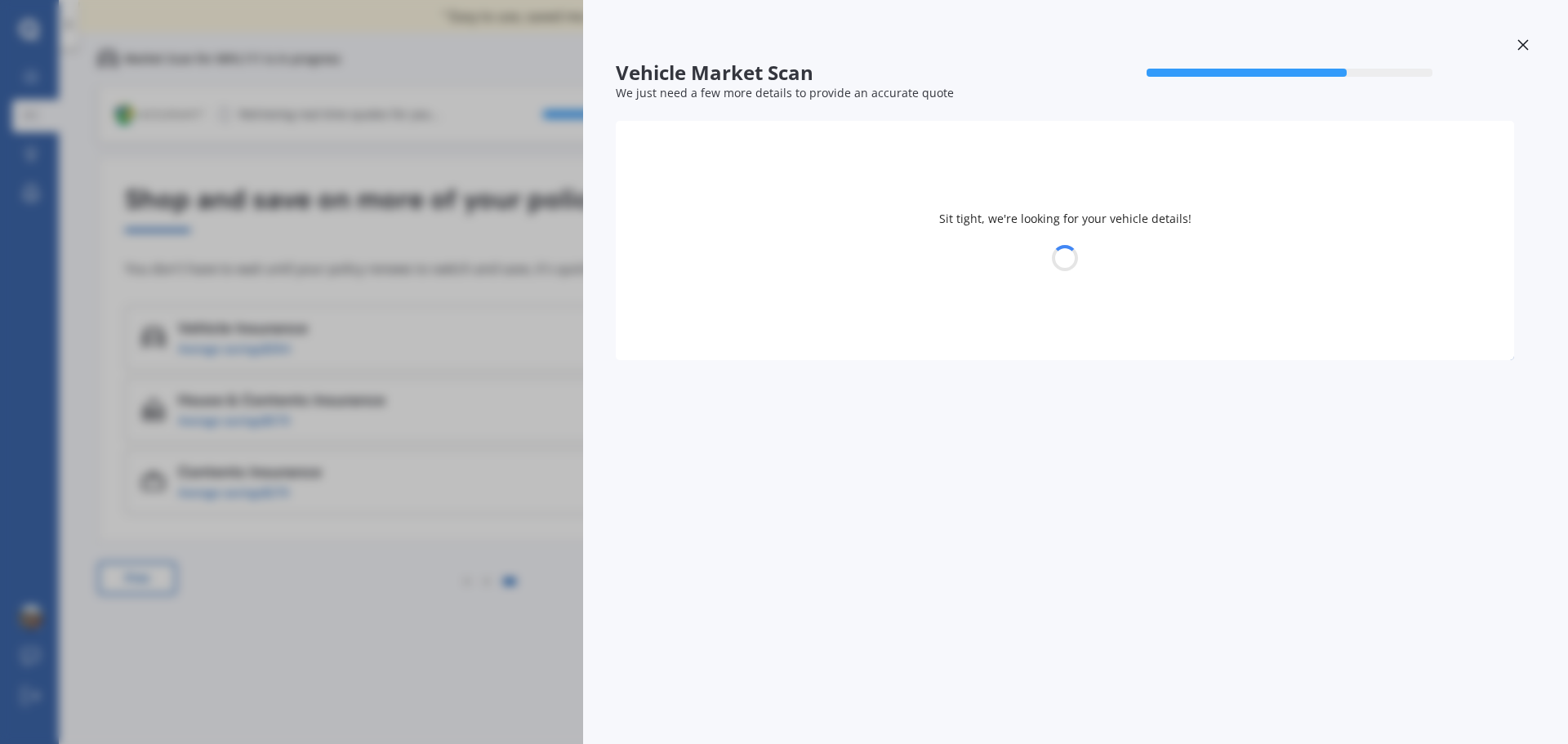
select select "HONDA"
select select "01"
select select "1977"
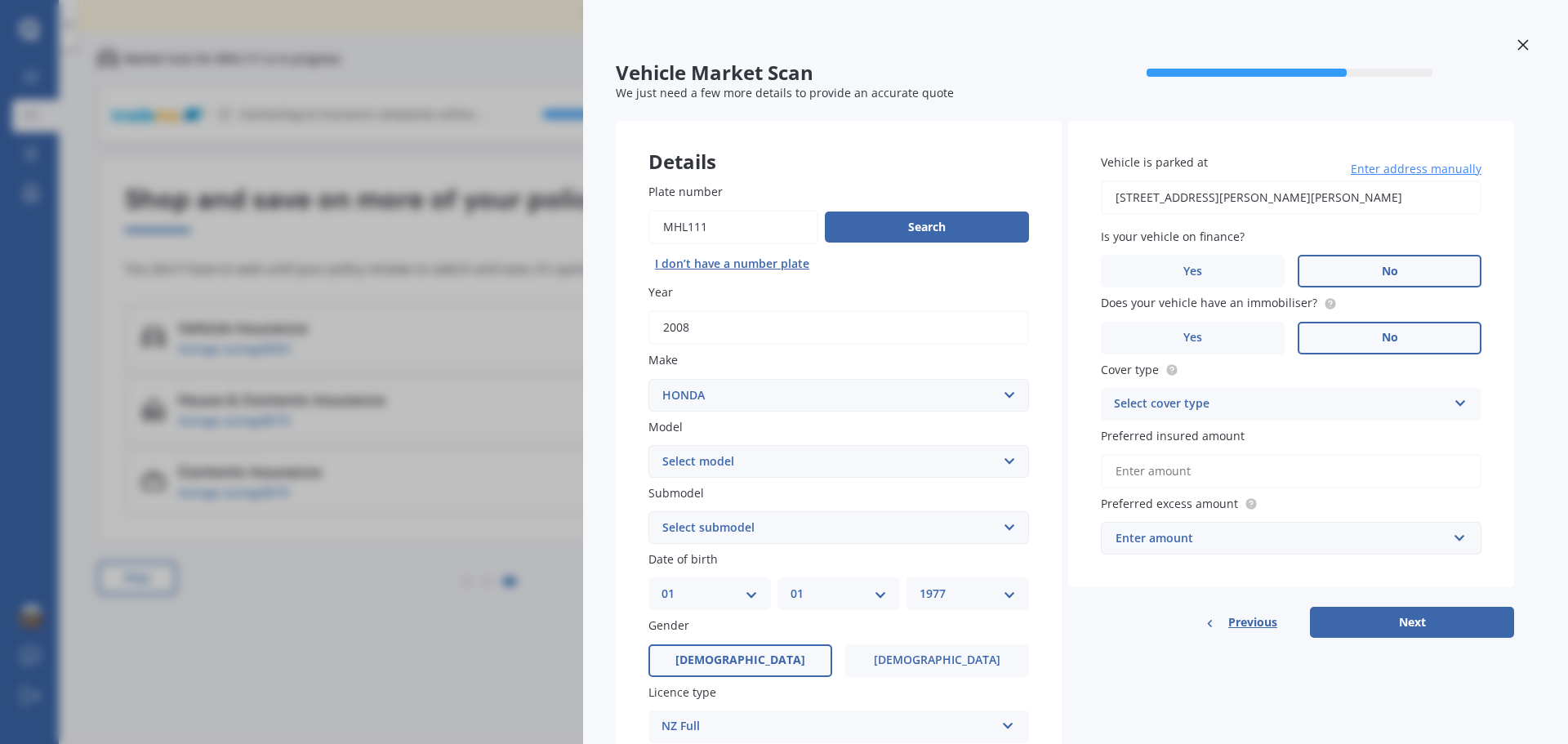
click at [1500, 50] on div at bounding box center [1075, 47] width 919 height 28
click at [1517, 47] on icon at bounding box center [1523, 45] width 12 height 12
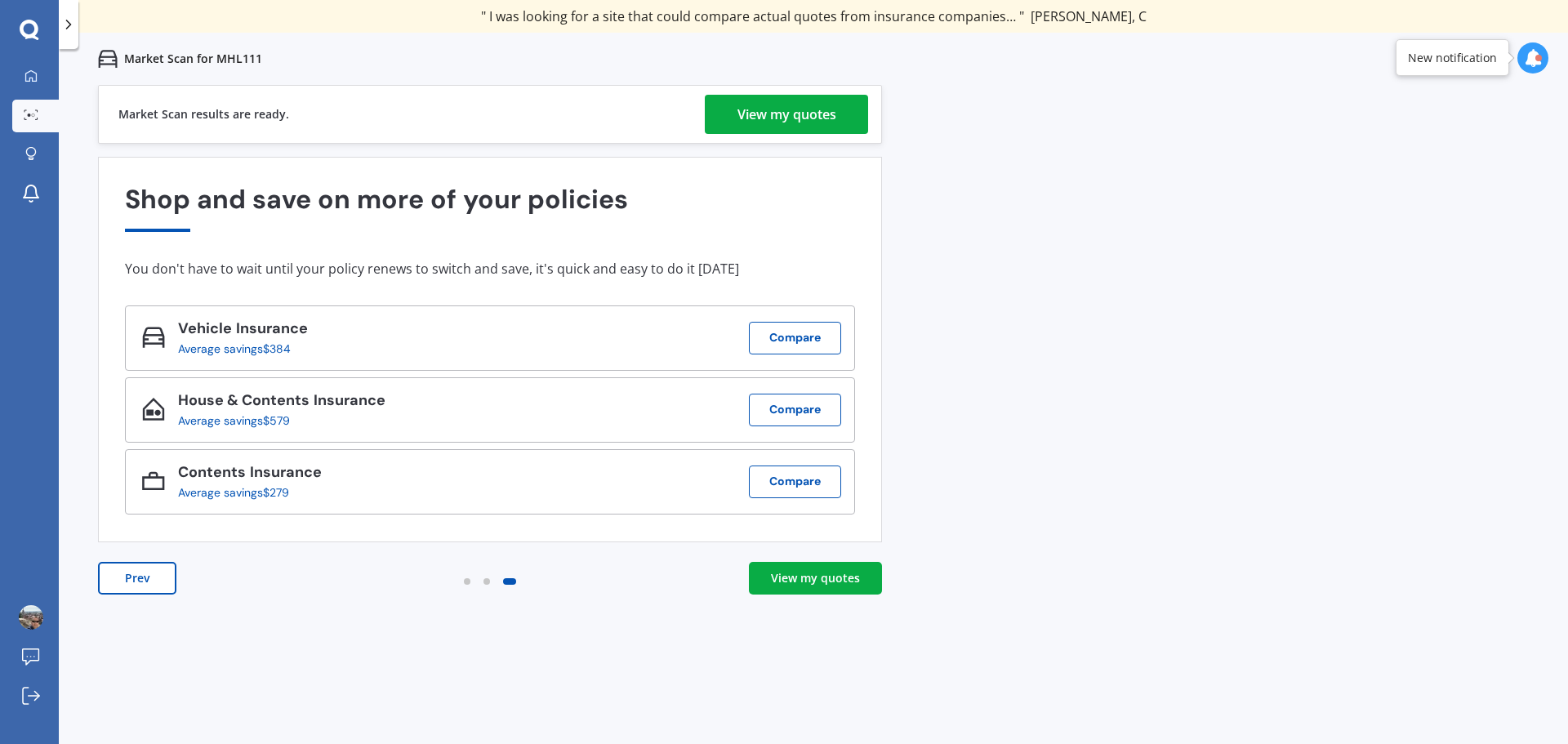
click at [802, 109] on div "View my quotes" at bounding box center [786, 114] width 98 height 39
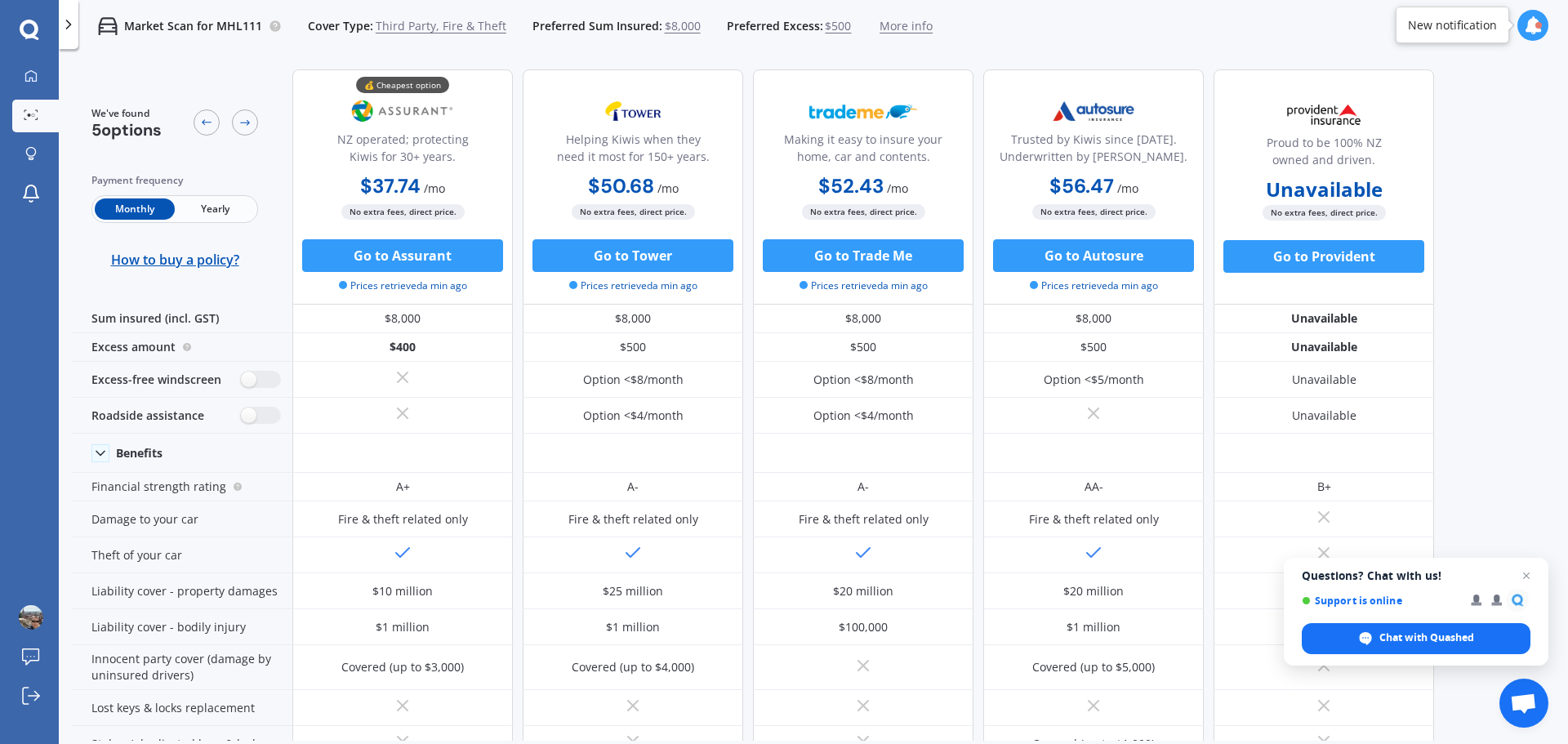
click at [217, 210] on span "Yearly" at bounding box center [214, 209] width 80 height 21
click at [238, 118] on div at bounding box center [244, 122] width 26 height 26
click at [454, 26] on span "Third Party, Fire & Theft" at bounding box center [441, 25] width 131 height 17
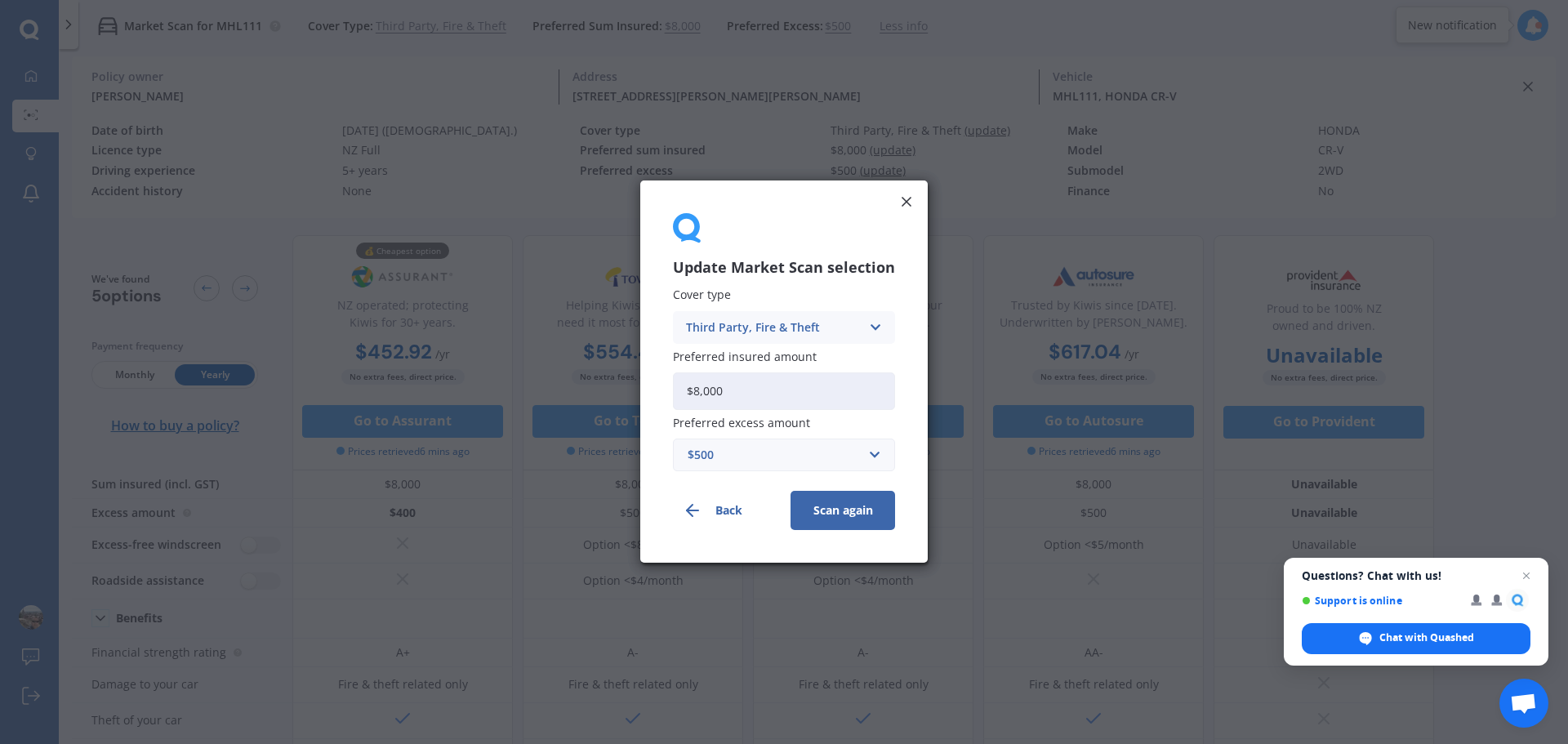
click at [876, 329] on icon at bounding box center [875, 327] width 14 height 18
click at [729, 419] on span "Third Party" at bounding box center [718, 418] width 63 height 12
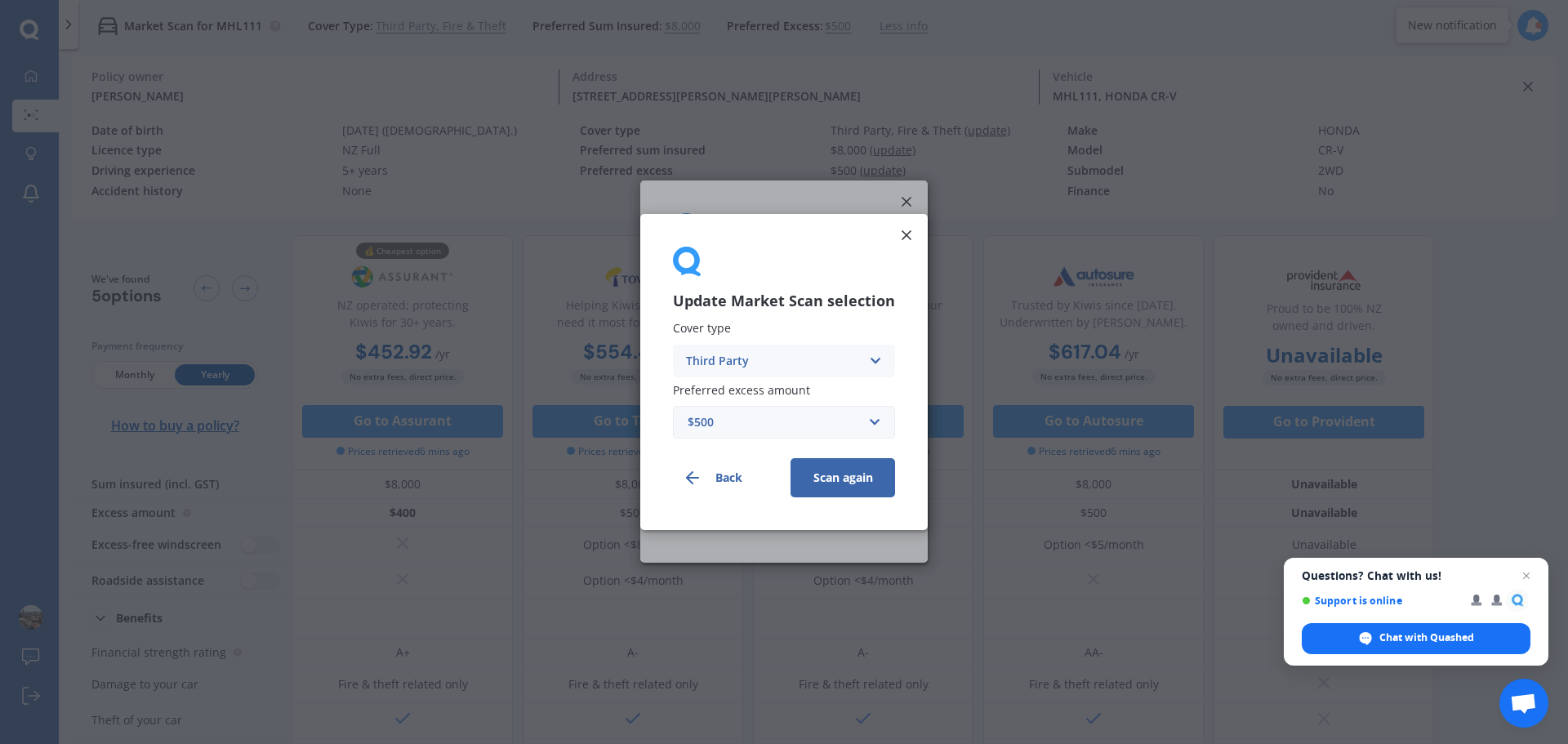
click at [847, 478] on button "Scan again" at bounding box center [842, 477] width 104 height 39
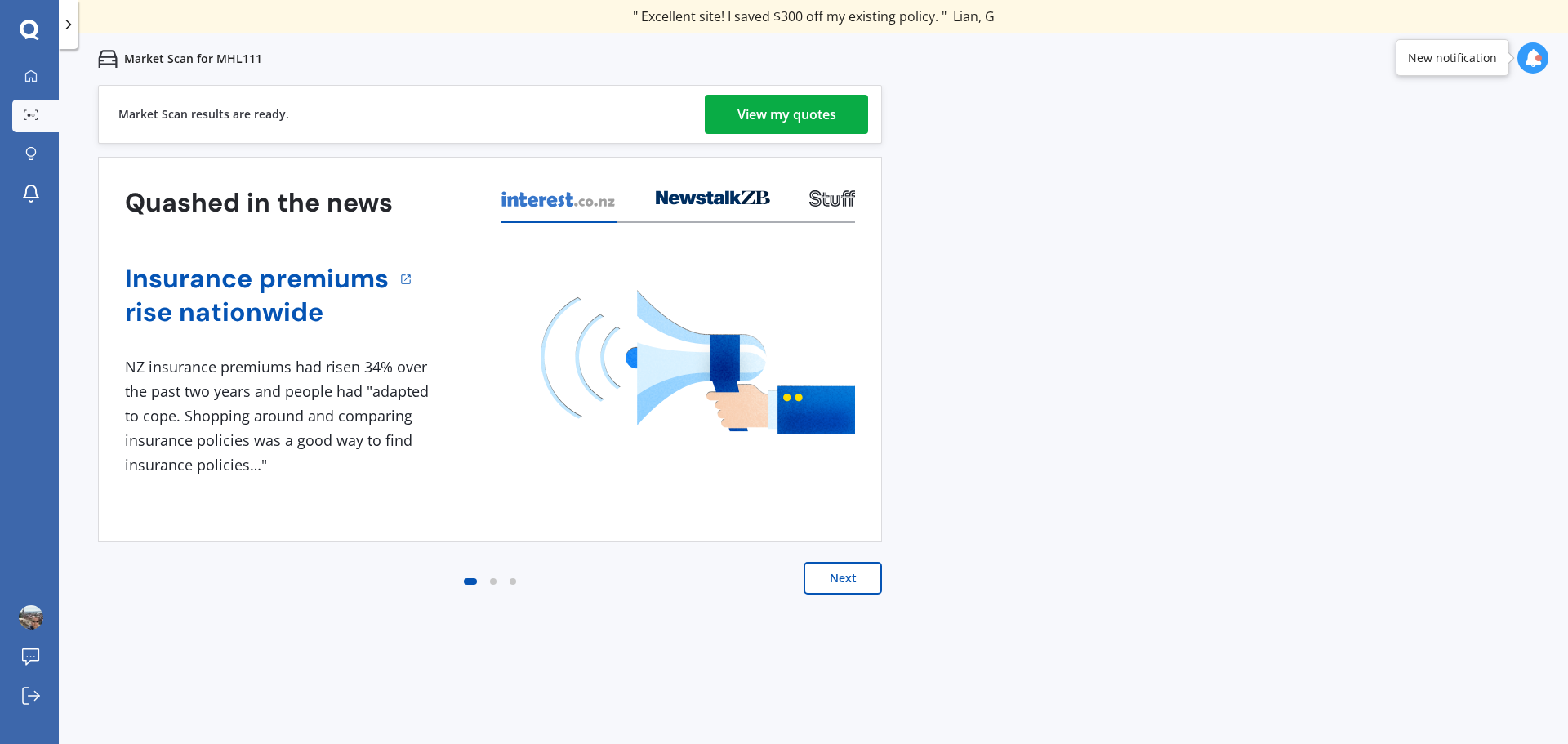
click at [780, 117] on div "View my quotes" at bounding box center [786, 114] width 98 height 39
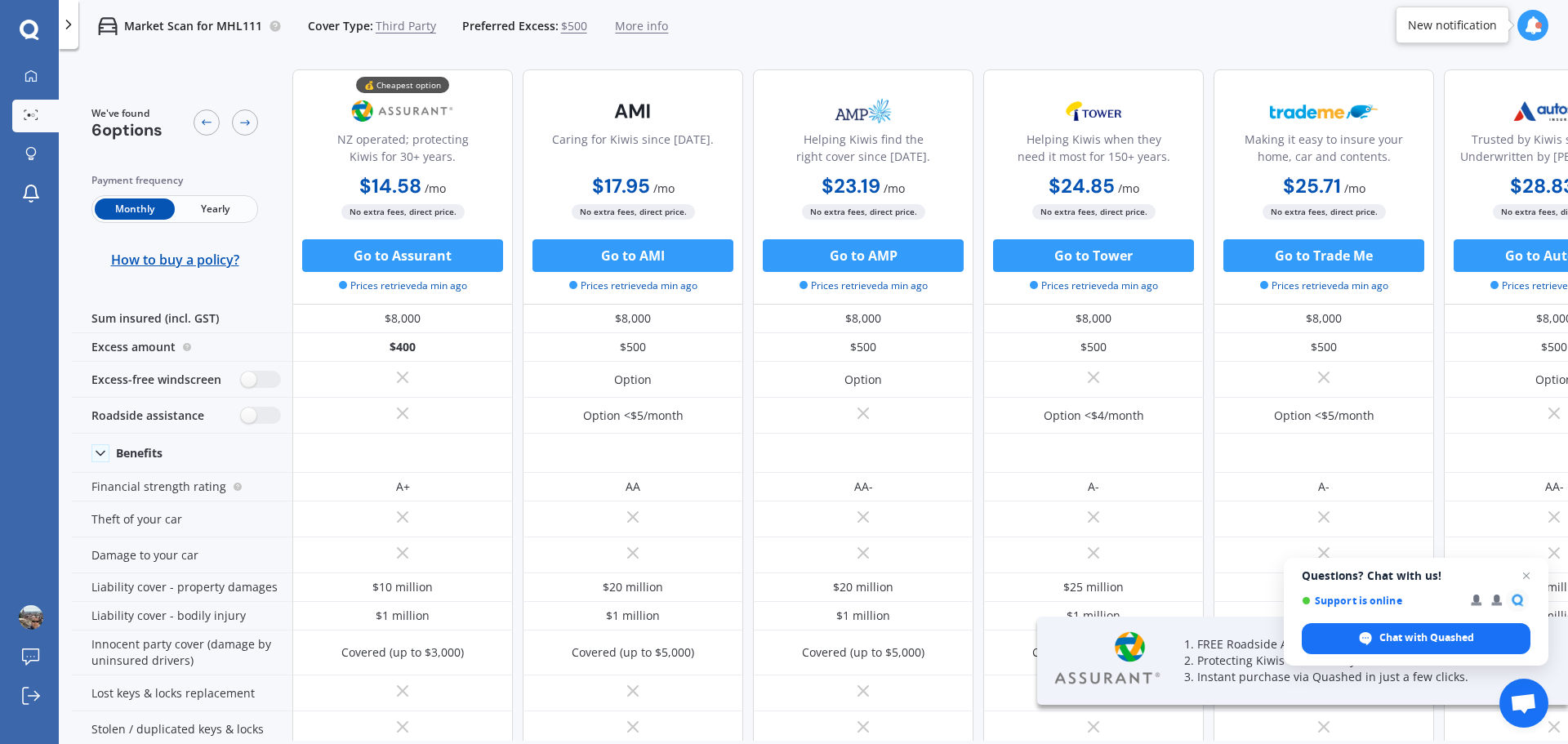
click at [243, 194] on div "Payment frequency Monthly Yearly How to buy a policy?" at bounding box center [174, 220] width 167 height 95
click at [225, 202] on span "Yearly" at bounding box center [214, 209] width 80 height 21
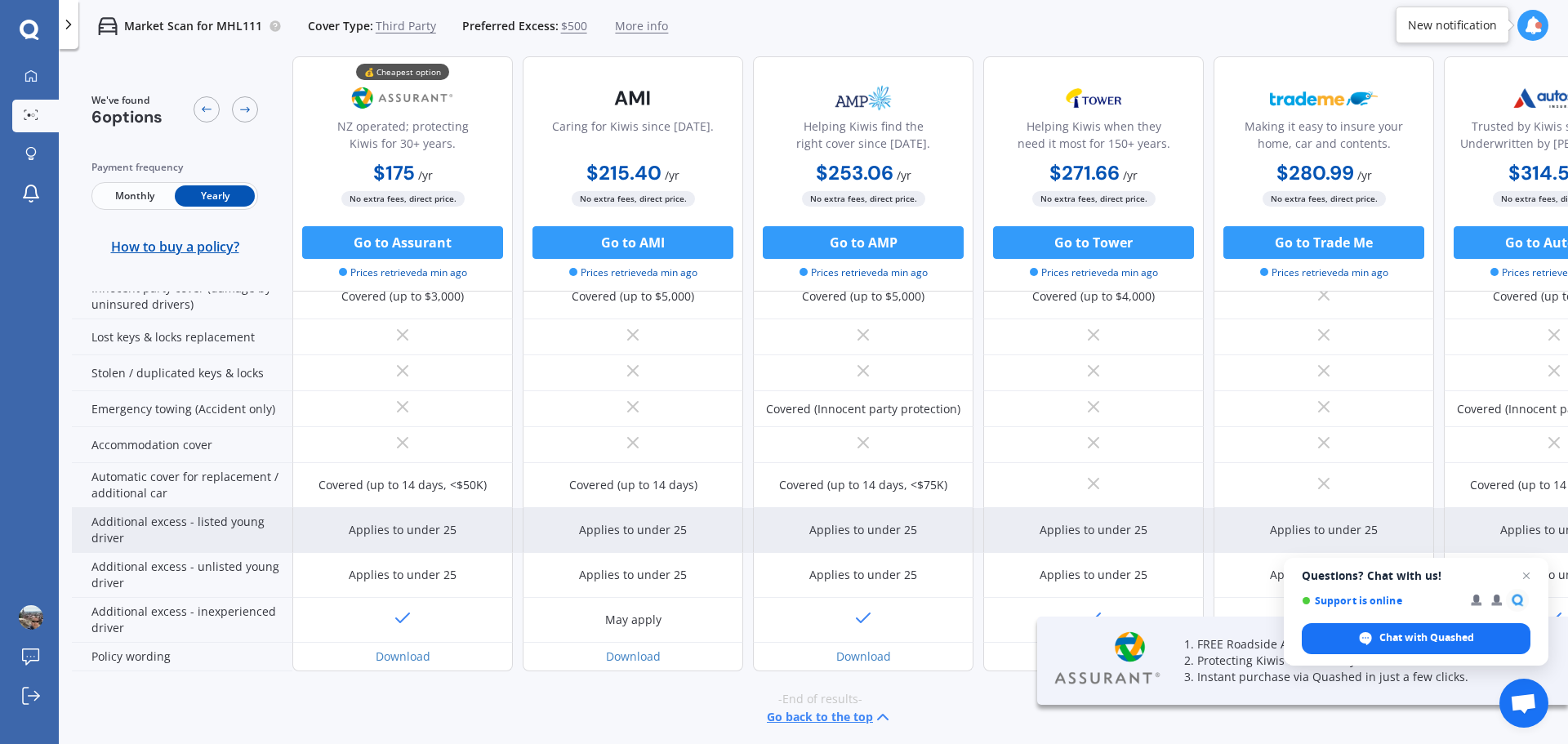
scroll to position [372, 0]
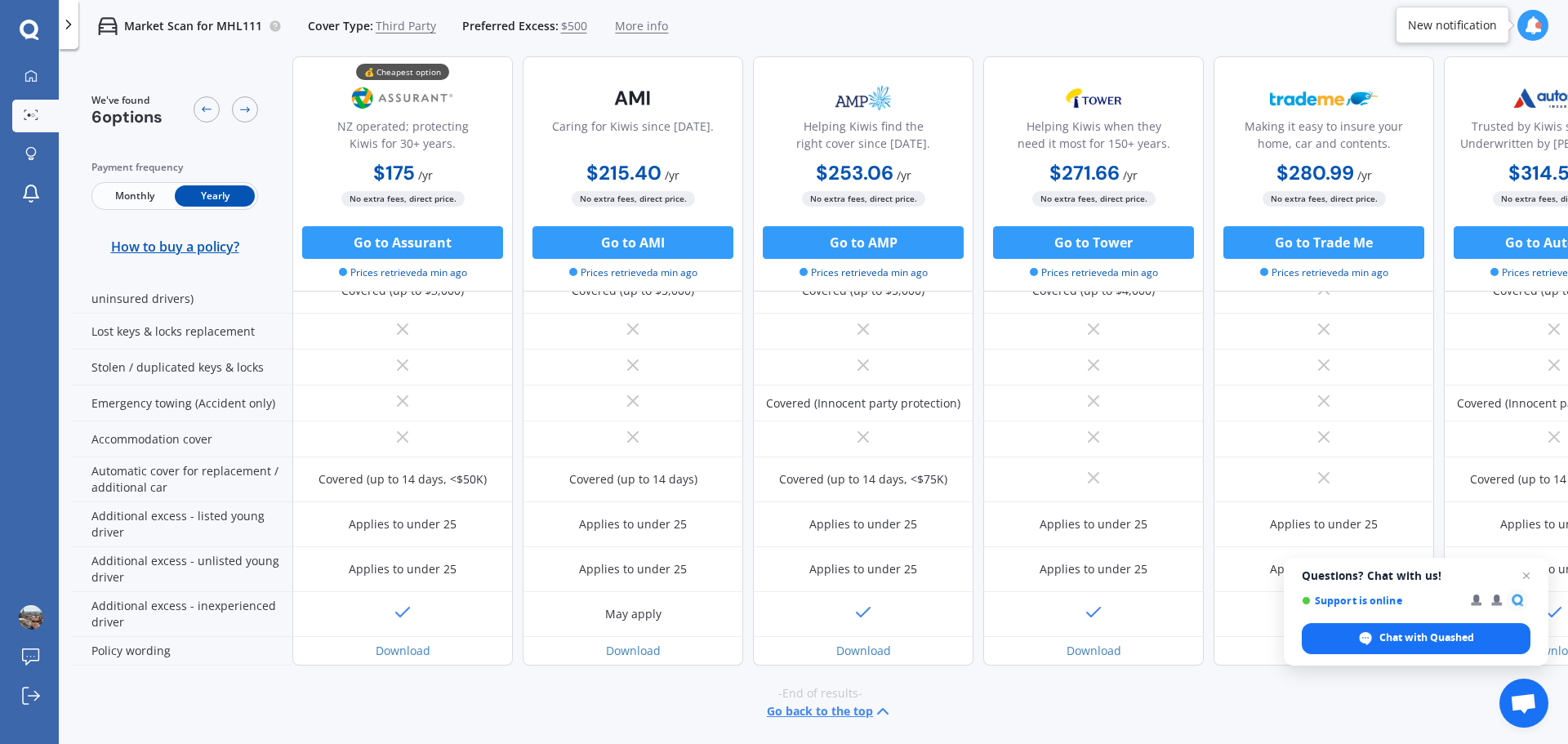
click at [570, 27] on span "$500" at bounding box center [574, 25] width 26 height 17
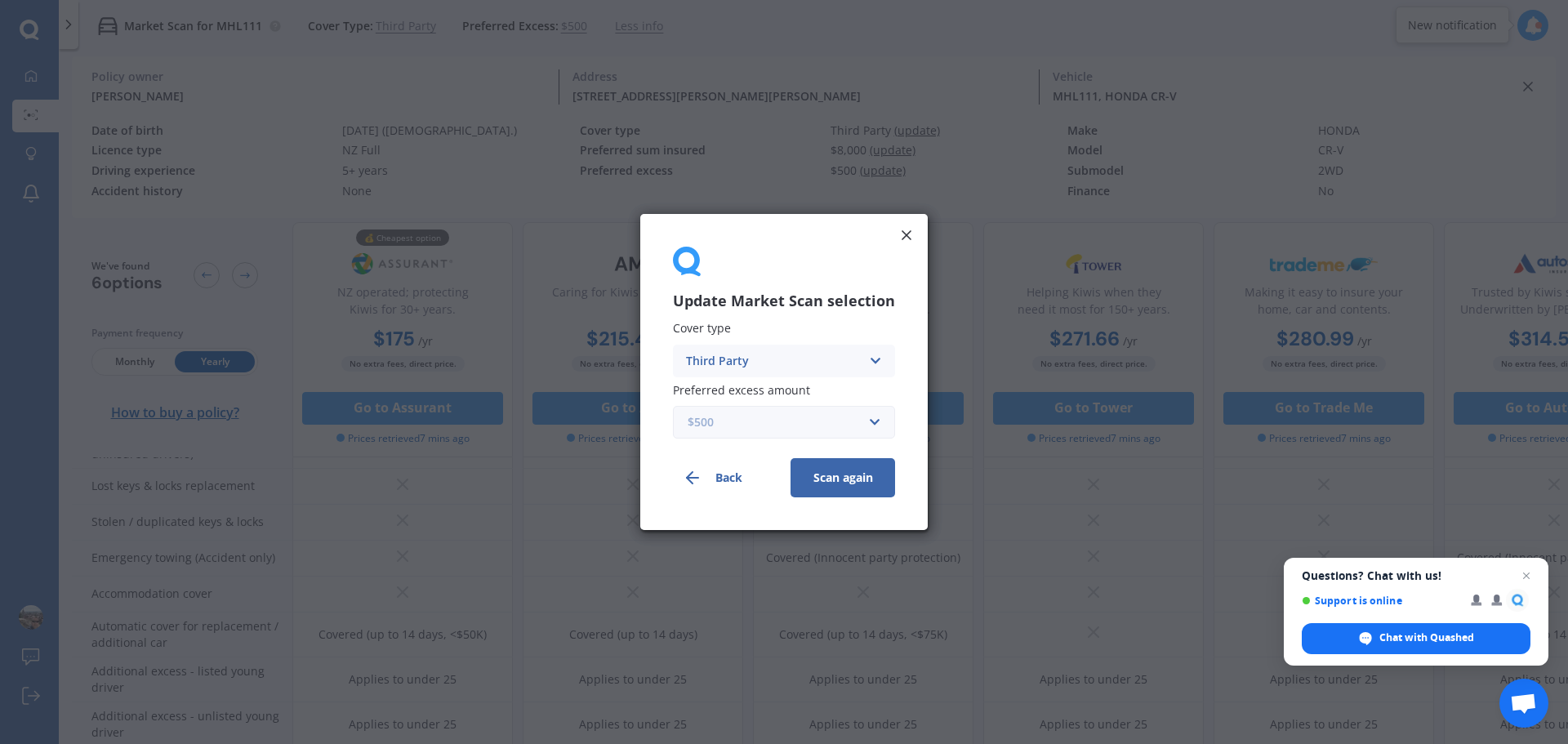
click at [877, 426] on input "text" at bounding box center [778, 423] width 207 height 31
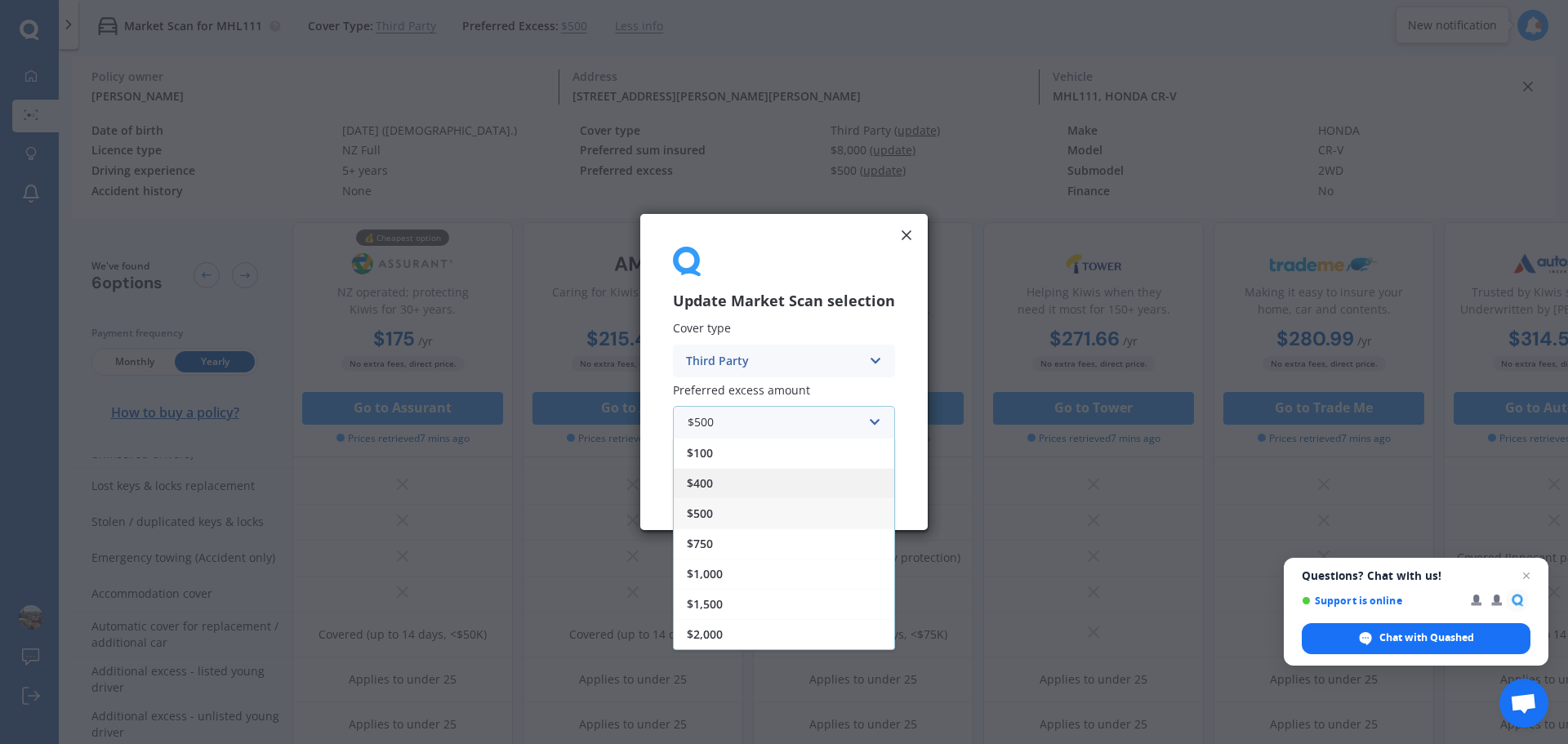
click at [741, 488] on div "$400" at bounding box center [784, 482] width 220 height 30
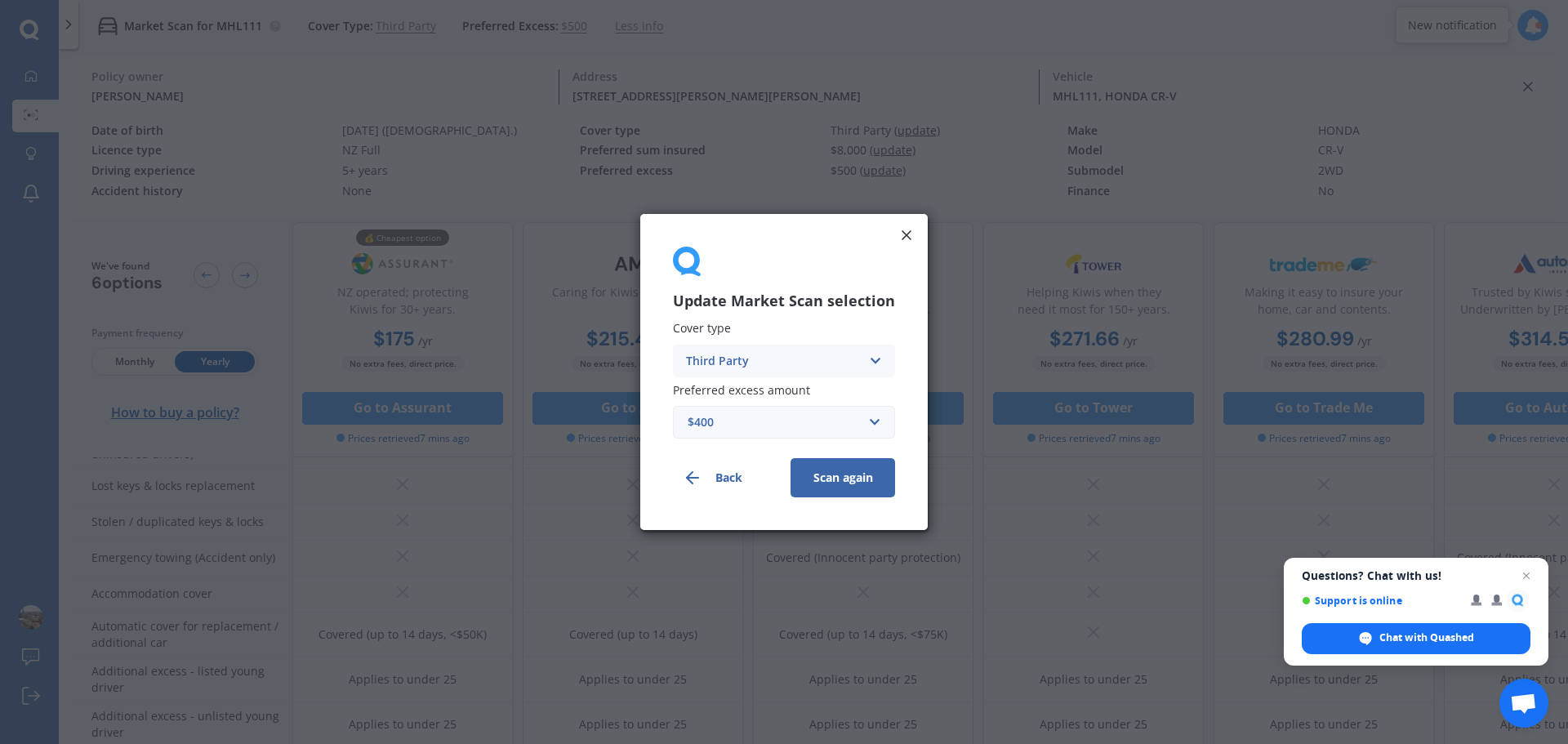
click at [836, 483] on button "Scan again" at bounding box center [842, 477] width 104 height 39
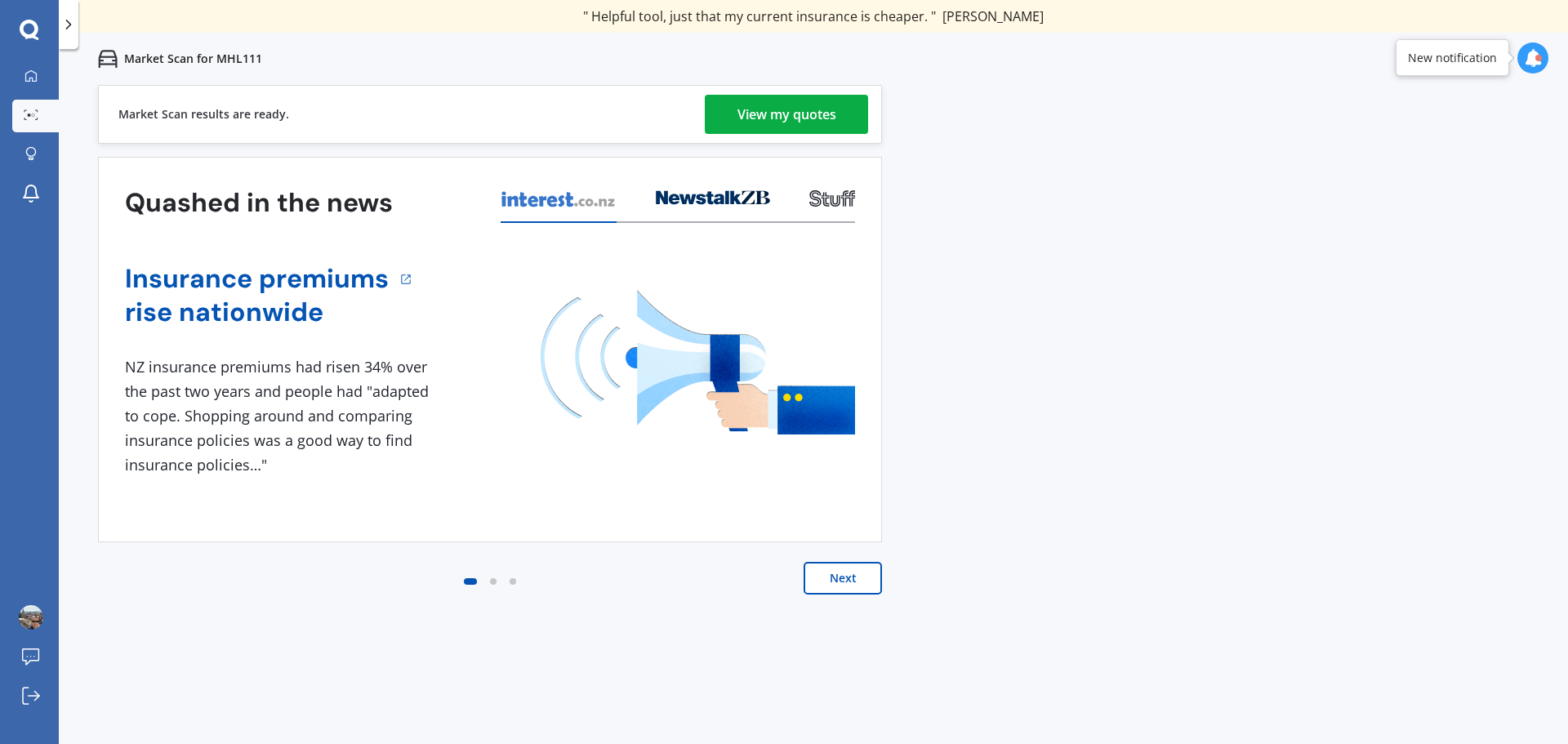
click at [1044, 429] on div "Previous 80,000+ Kiwi consumers have signed up to shop and save their insurance…" at bounding box center [813, 457] width 1510 height 744
click at [806, 115] on div "View my quotes" at bounding box center [786, 114] width 98 height 39
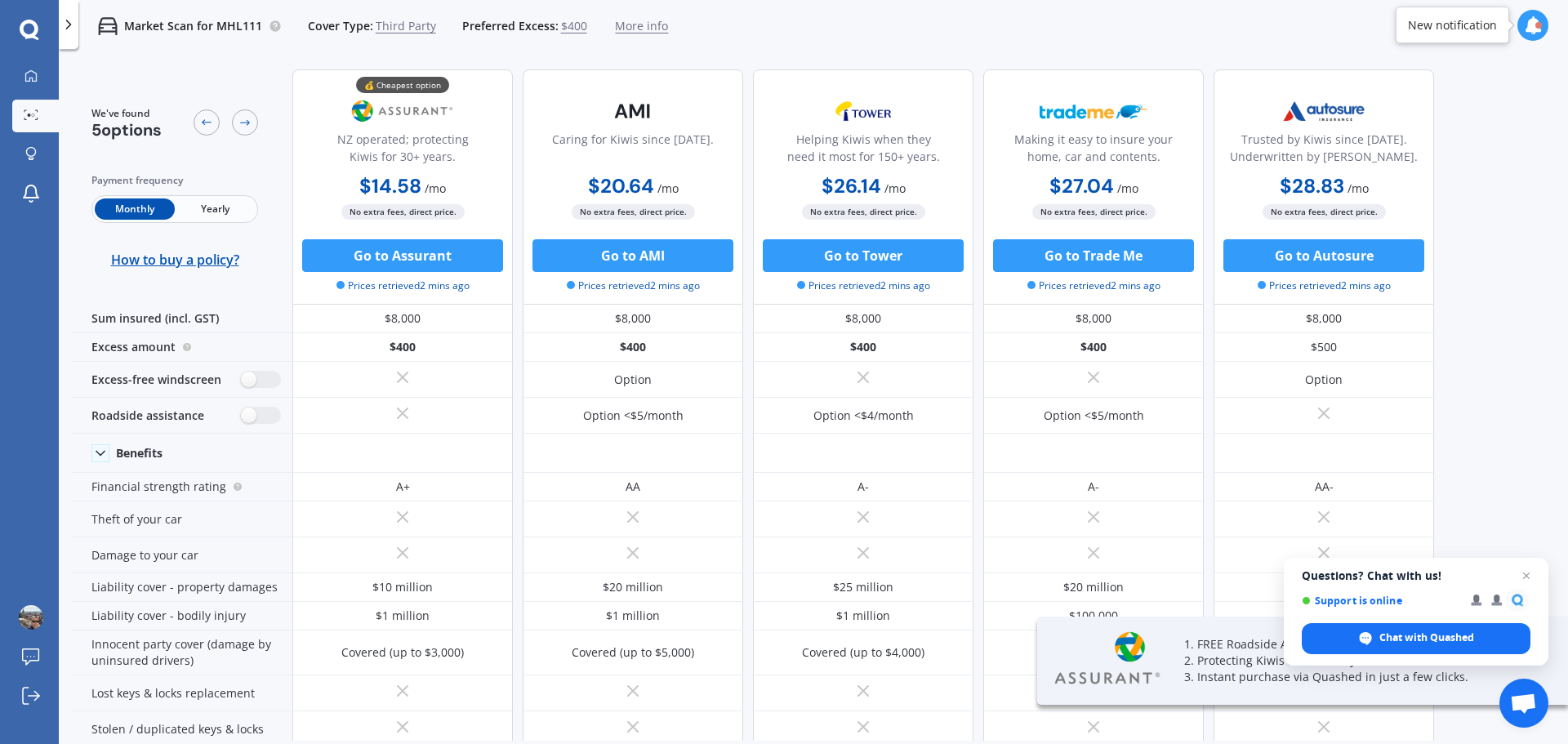
click at [233, 205] on span "Yearly" at bounding box center [214, 209] width 80 height 21
click at [29, 74] on icon at bounding box center [30, 75] width 13 height 13
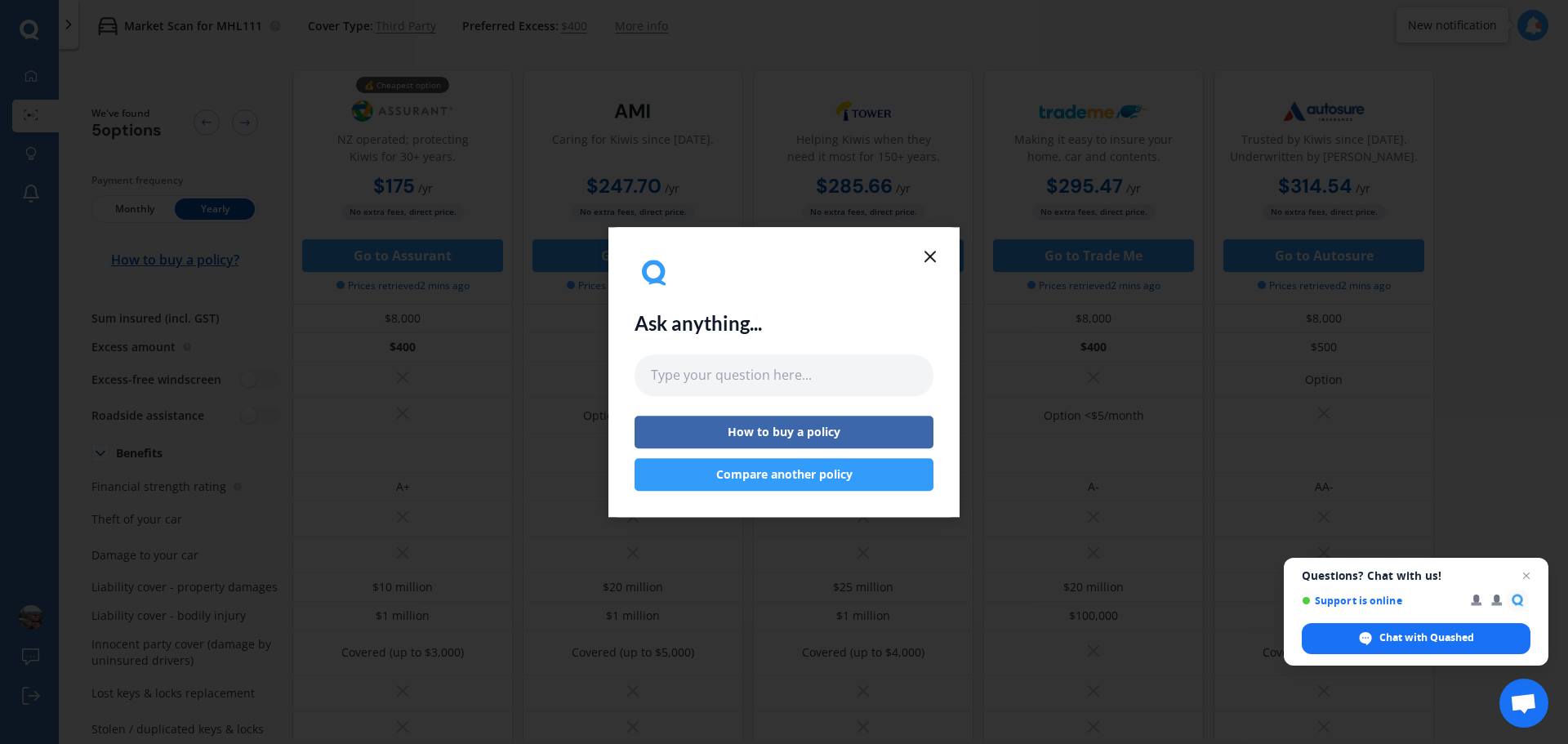
click at [934, 257] on icon at bounding box center [930, 256] width 19 height 19
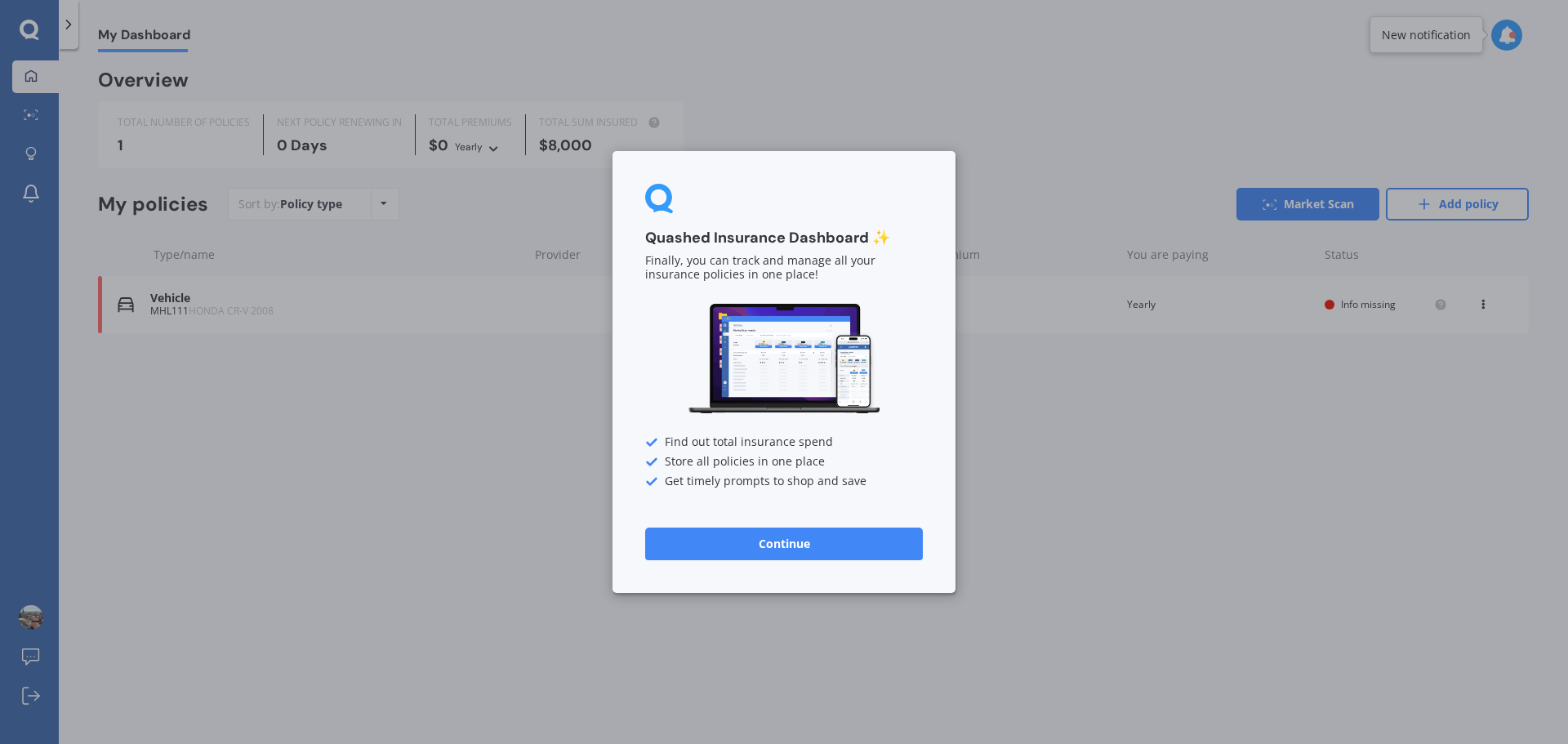
click at [852, 549] on button "Continue" at bounding box center [783, 544] width 278 height 33
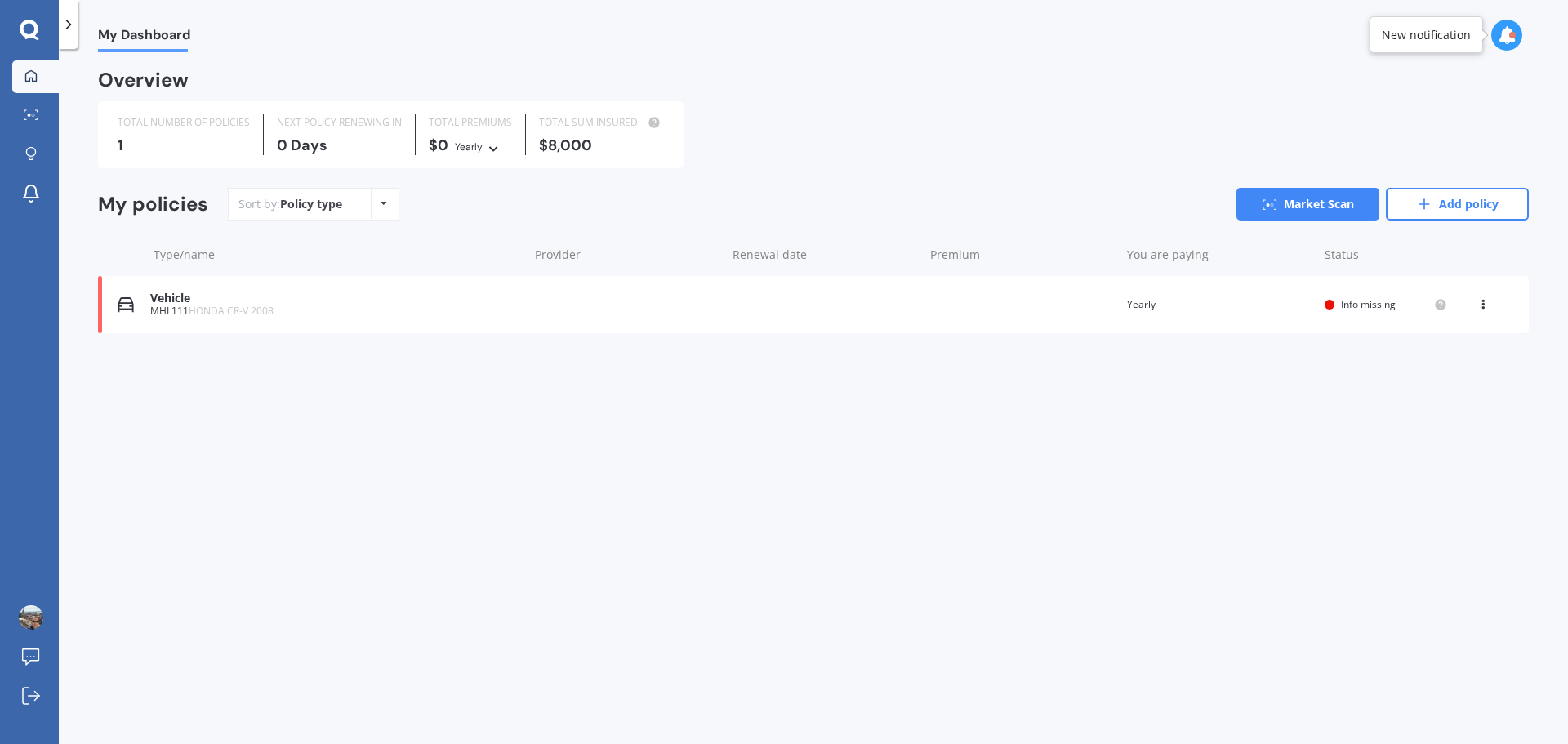
click at [1484, 306] on icon at bounding box center [1483, 301] width 12 height 10
click at [1001, 451] on div "My Dashboard Overview TOTAL NUMBER OF POLICIES 1 NEXT POLICY RENEWING IN 0 Days…" at bounding box center [813, 400] width 1510 height 695
click at [1099, 109] on div "TOTAL NUMBER OF POLICIES 1 NEXT POLICY RENEWING IN 0 Days TOTAL PREMIUMS $0 Yea…" at bounding box center [813, 134] width 1431 height 67
